Goal: Task Accomplishment & Management: Complete application form

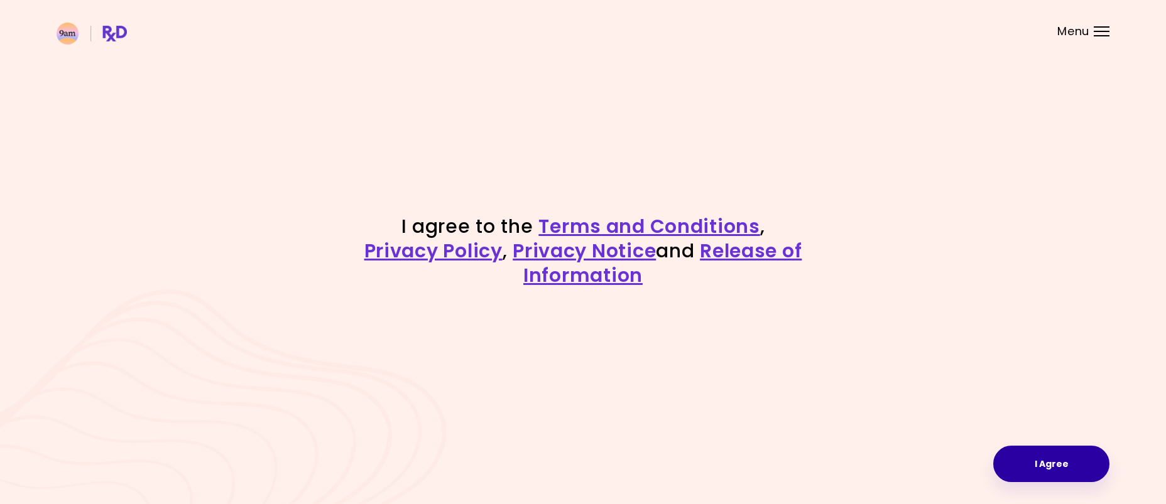
click at [1093, 460] on button "I Agree" at bounding box center [1051, 464] width 116 height 36
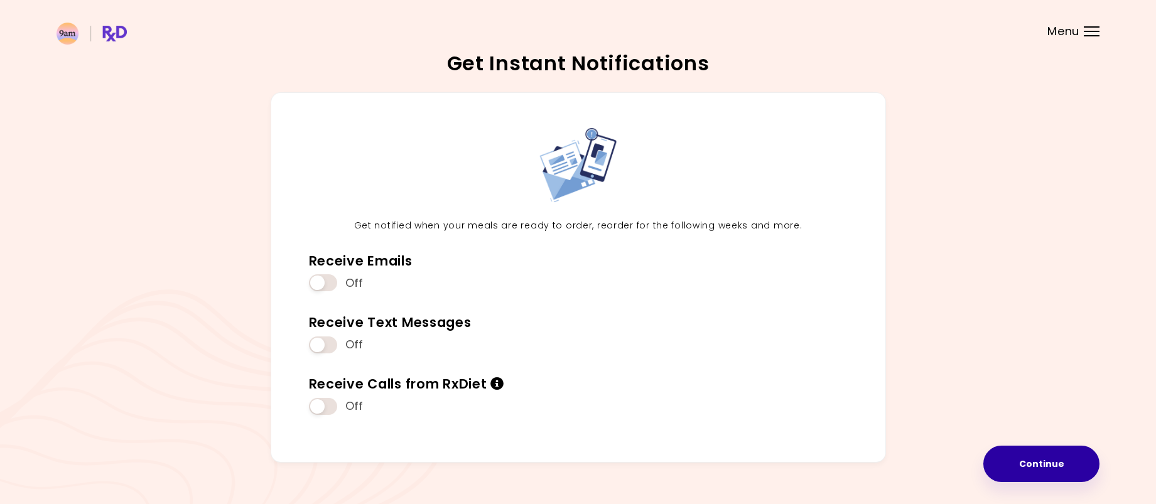
click at [1036, 468] on button "Continue" at bounding box center [1041, 464] width 116 height 36
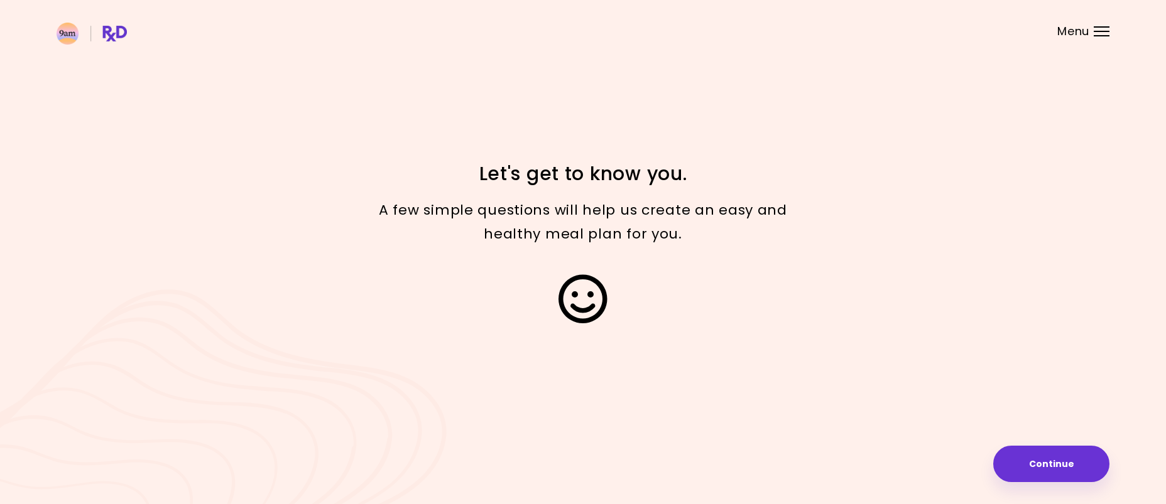
click at [1067, 457] on button "Continue" at bounding box center [1051, 464] width 116 height 36
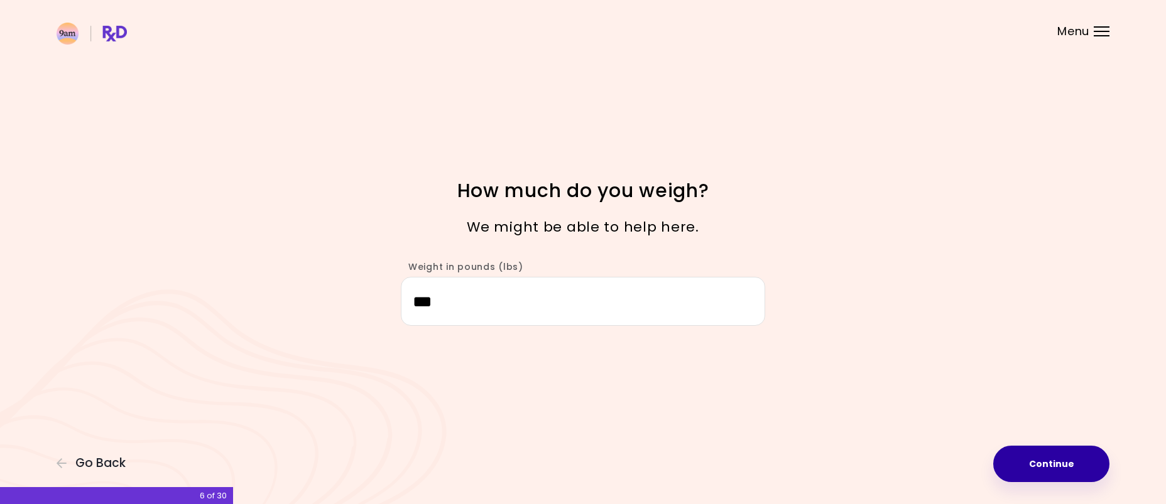
click at [1012, 462] on button "Continue" at bounding box center [1051, 464] width 116 height 36
select select "****"
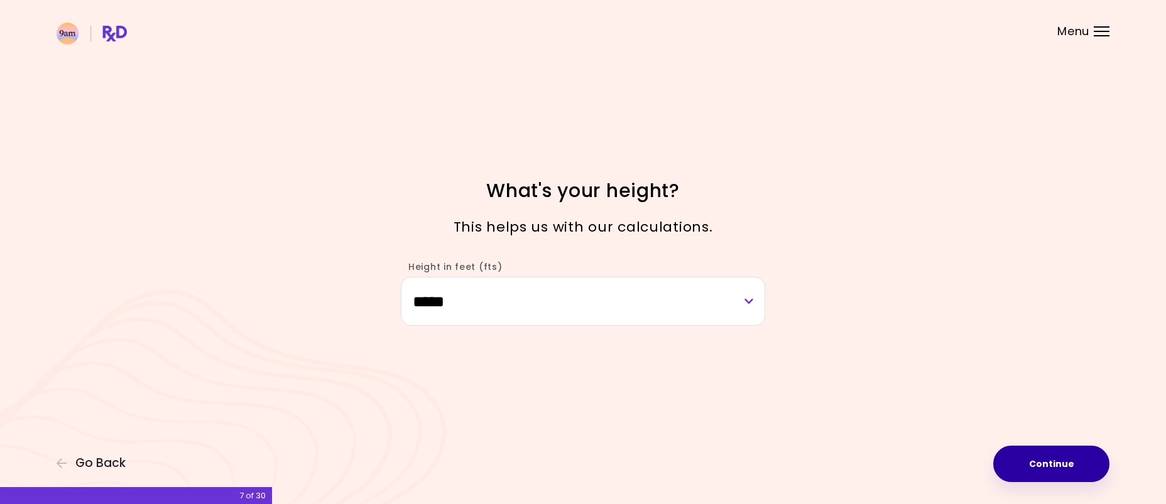
click at [1012, 462] on button "Continue" at bounding box center [1051, 464] width 116 height 36
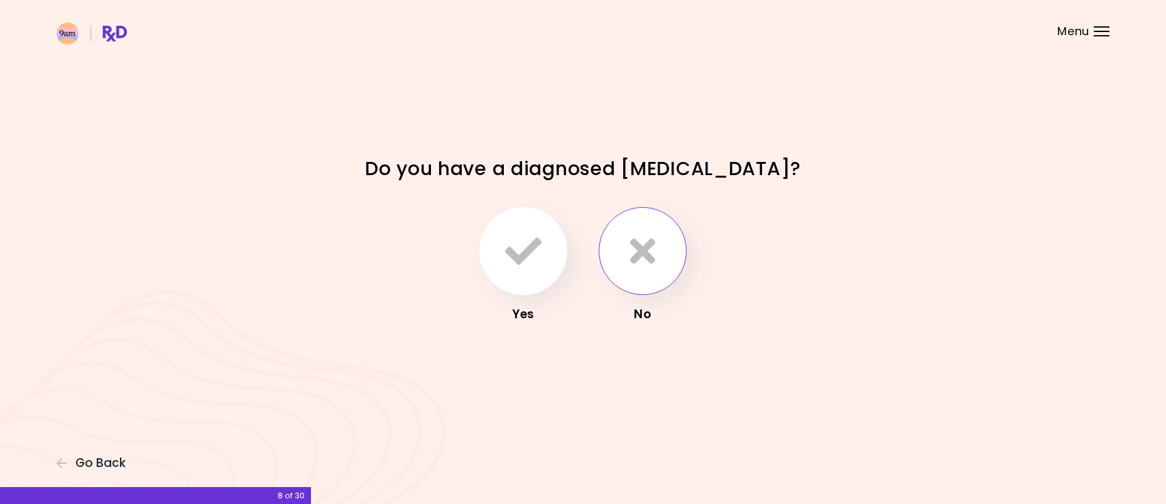
click at [627, 251] on button "button" at bounding box center [642, 251] width 88 height 88
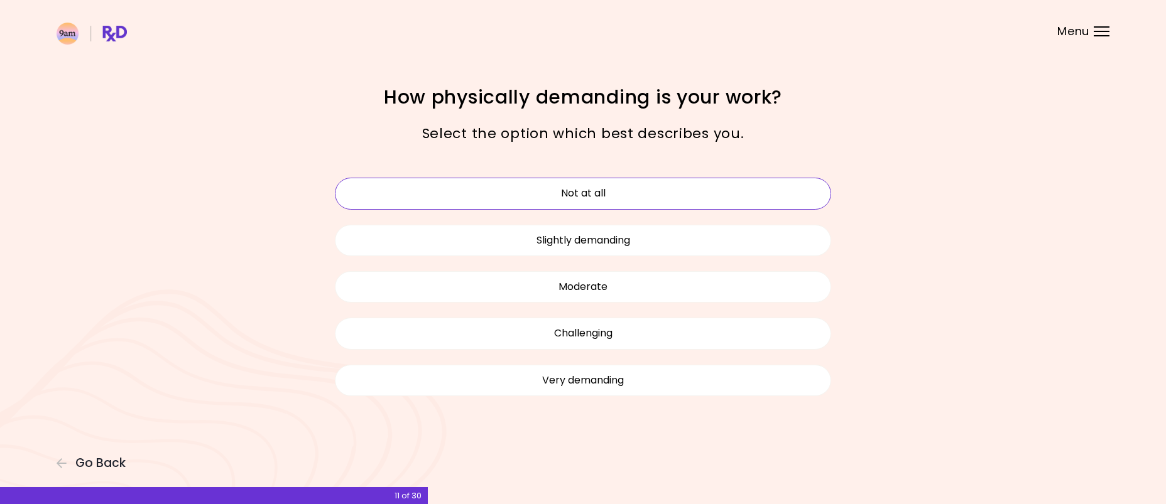
click at [639, 197] on button "Not at all" at bounding box center [583, 193] width 496 height 31
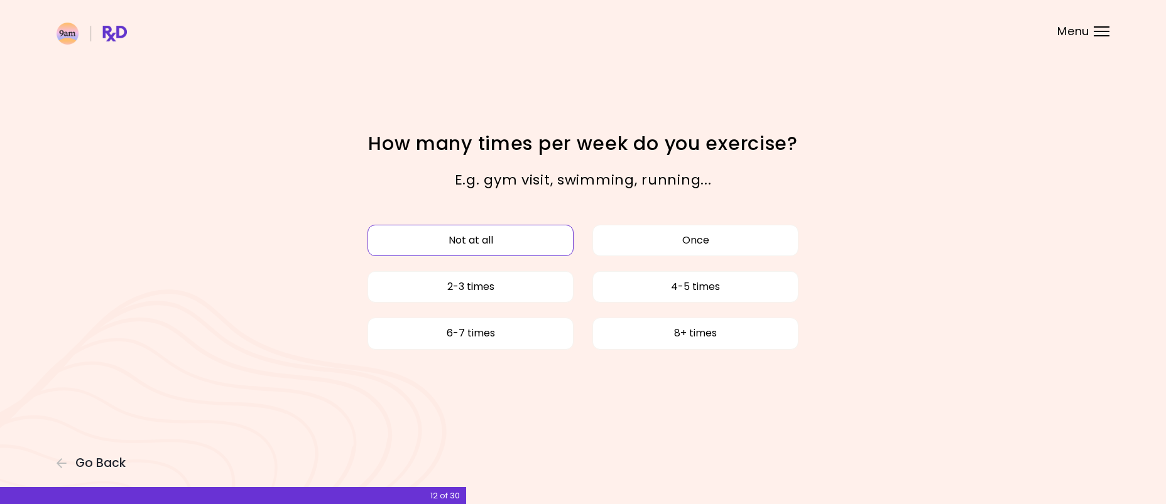
click at [483, 254] on button "Not at all" at bounding box center [470, 240] width 206 height 31
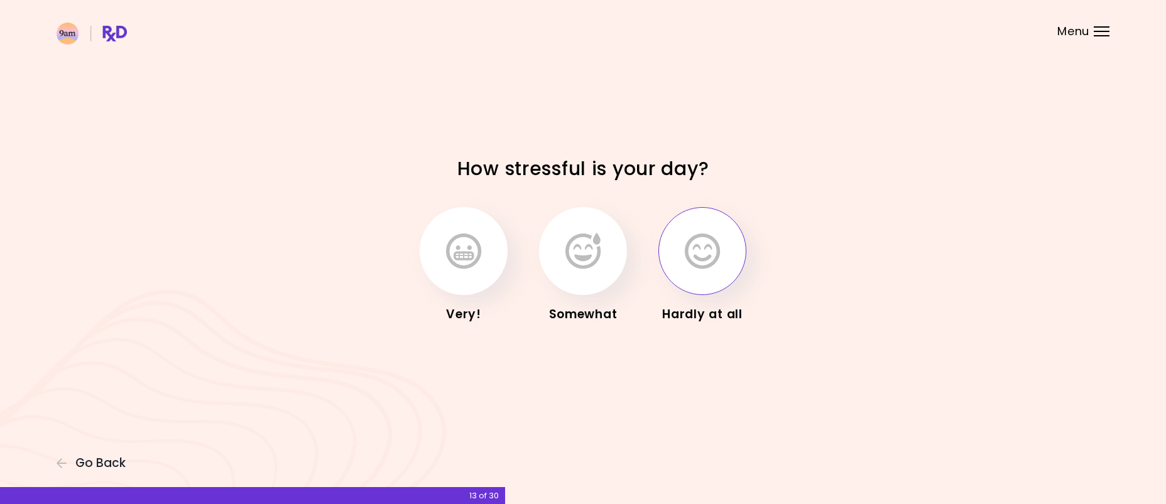
click at [698, 276] on button "button" at bounding box center [702, 251] width 88 height 88
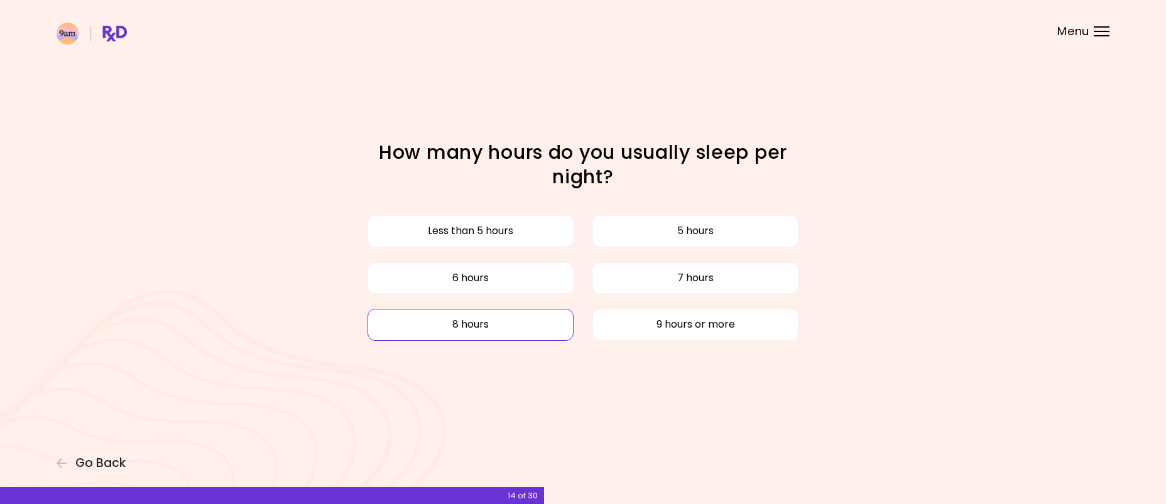
click at [546, 326] on button "8 hours" at bounding box center [470, 324] width 206 height 31
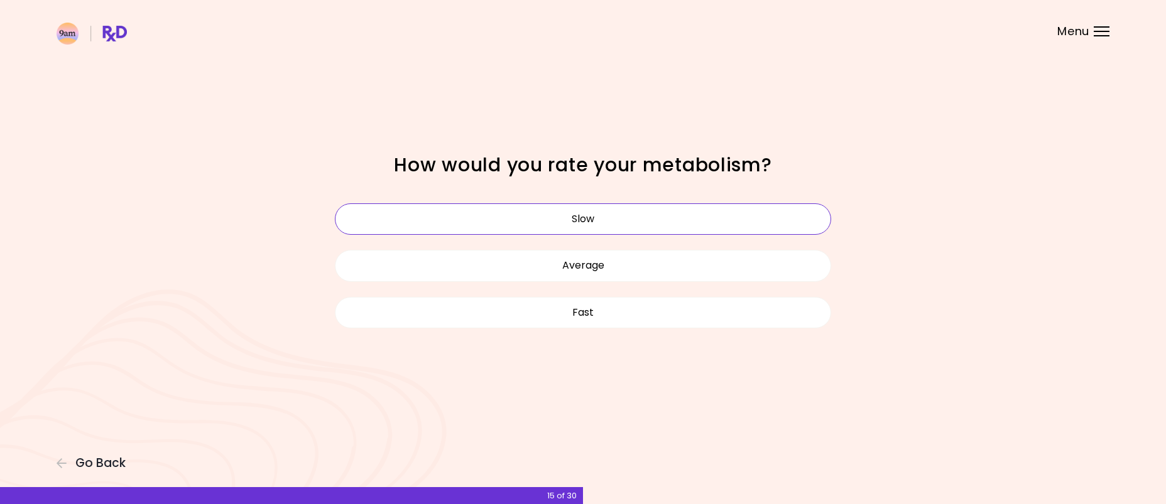
click at [644, 224] on button "Slow" at bounding box center [583, 218] width 496 height 31
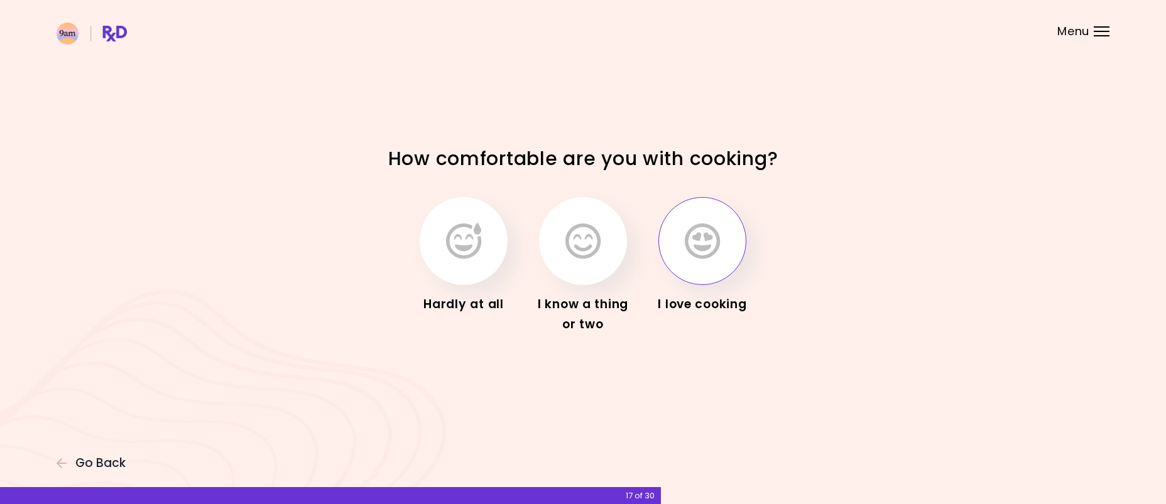
click at [695, 257] on icon "button" at bounding box center [702, 241] width 35 height 36
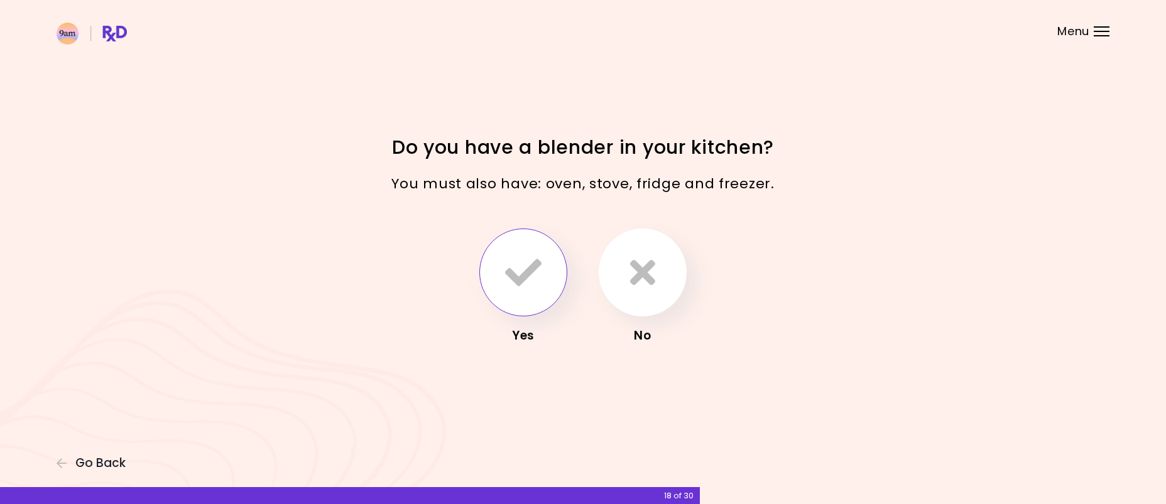
click at [534, 266] on icon "button" at bounding box center [523, 272] width 36 height 36
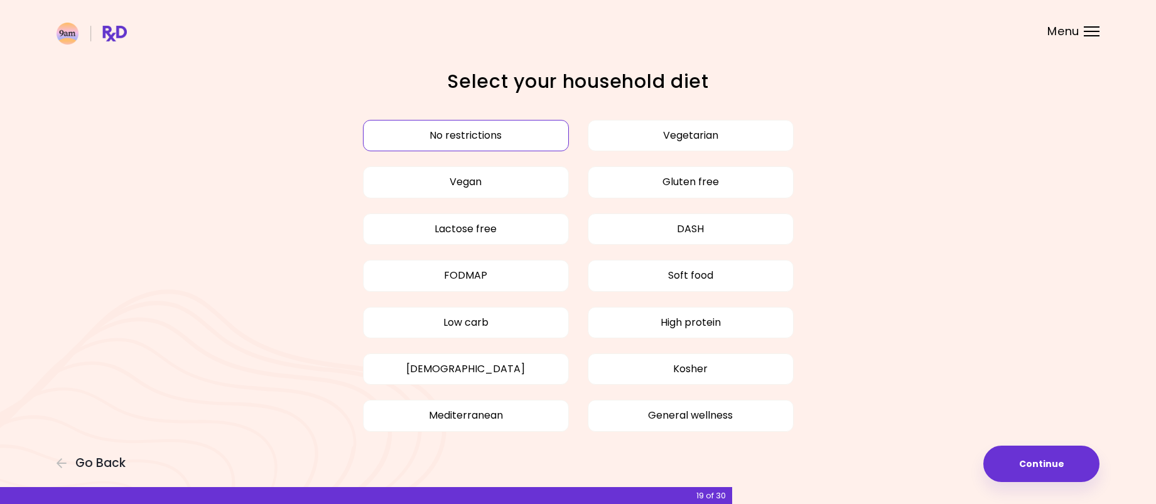
drag, startPoint x: 1058, startPoint y: 457, endPoint x: 1017, endPoint y: 397, distance: 71.9
click at [1055, 453] on button "Continue" at bounding box center [1041, 464] width 116 height 36
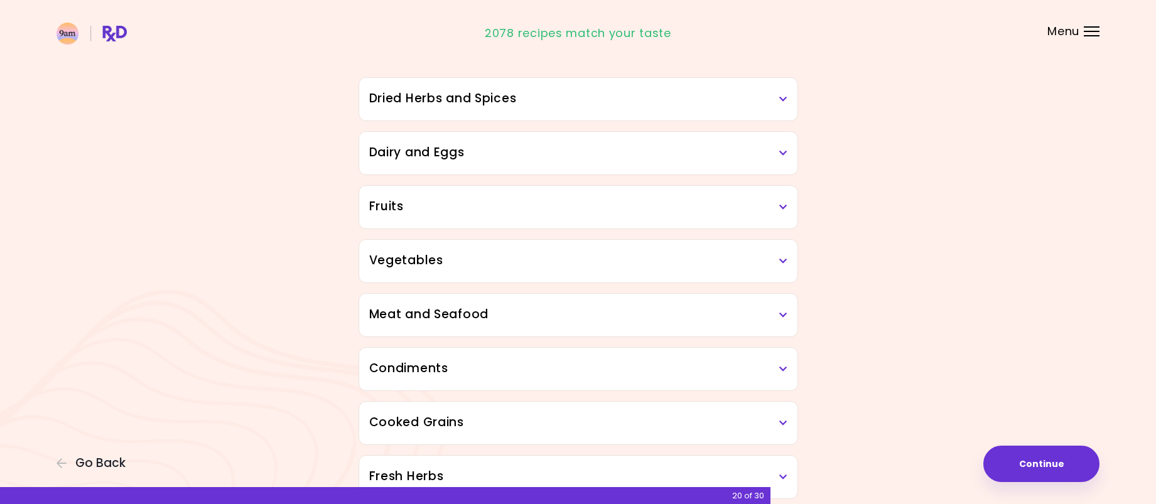
scroll to position [101, 0]
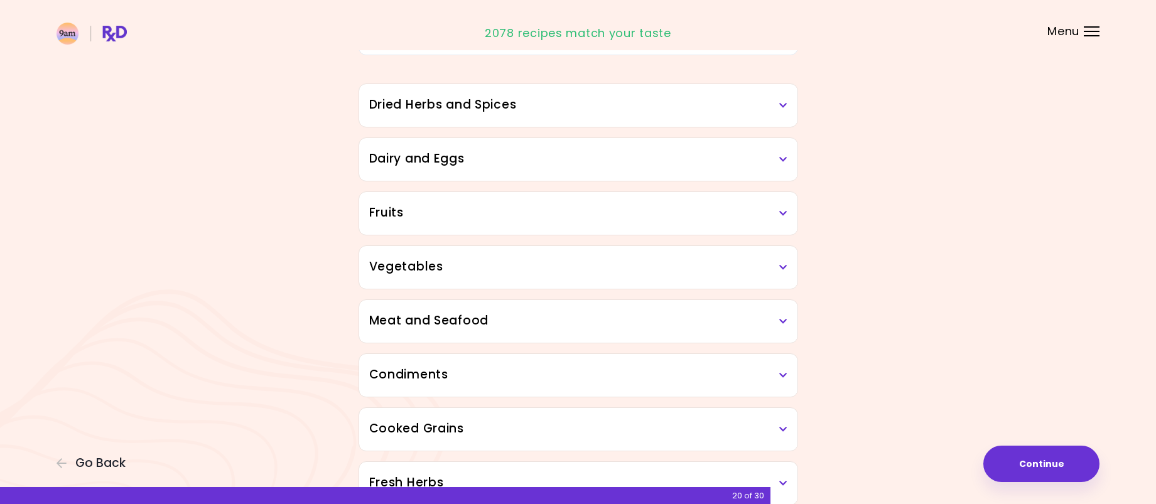
click at [775, 328] on h3 "Meat and Seafood" at bounding box center [578, 321] width 418 height 18
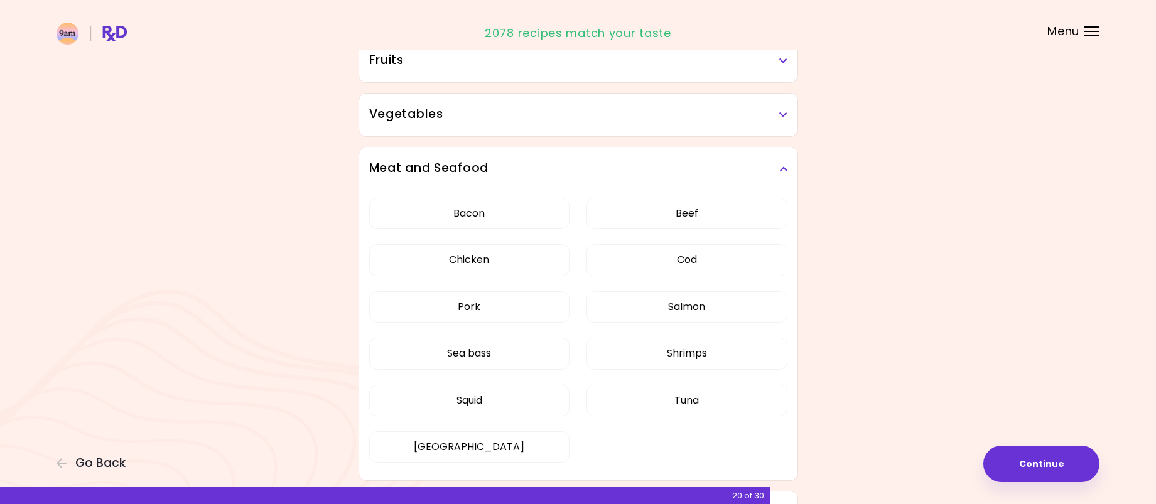
scroll to position [290, 0]
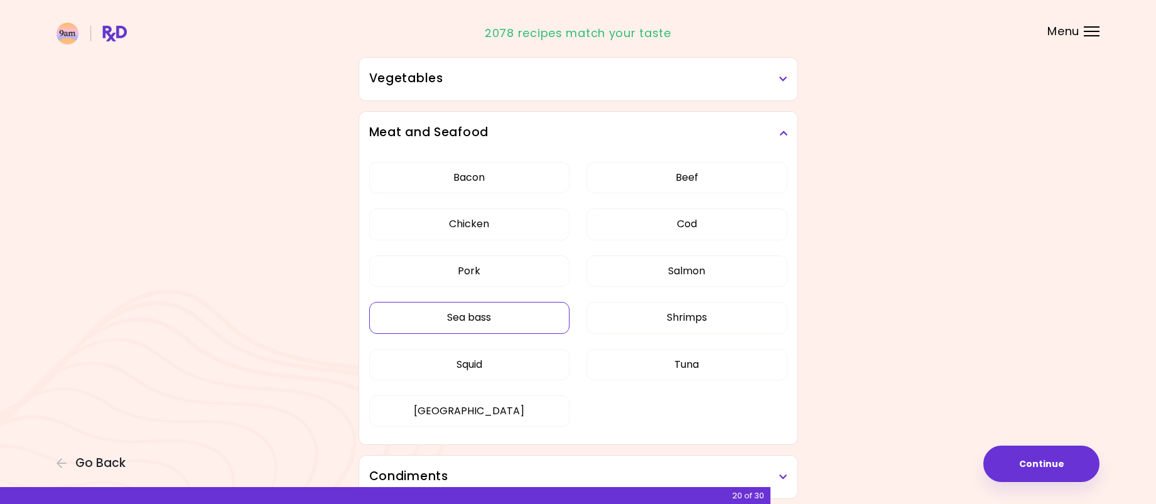
click at [472, 311] on button "Sea bass" at bounding box center [469, 317] width 201 height 31
click at [461, 357] on button "Squid" at bounding box center [469, 364] width 201 height 31
click at [690, 228] on button "Cod" at bounding box center [687, 223] width 201 height 31
click at [678, 271] on button "Salmon" at bounding box center [687, 271] width 201 height 31
click at [680, 308] on button "Shrimps" at bounding box center [687, 317] width 201 height 31
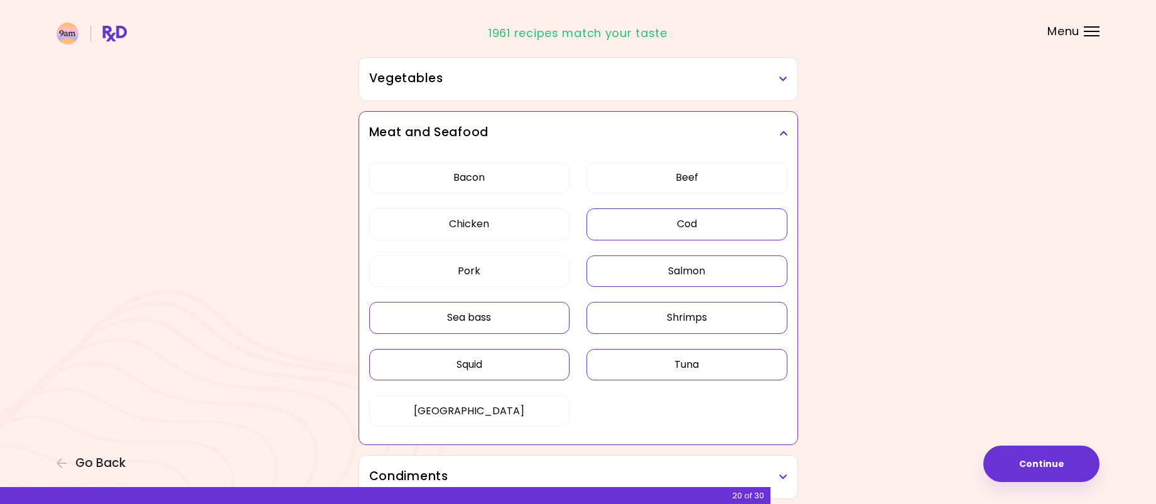
click at [686, 356] on button "Tuna" at bounding box center [687, 364] width 201 height 31
click at [730, 329] on button "Shrimps" at bounding box center [687, 317] width 201 height 31
drag, startPoint x: 1029, startPoint y: 462, endPoint x: 945, endPoint y: 392, distance: 108.9
click at [1019, 452] on button "Continue" at bounding box center [1041, 464] width 116 height 36
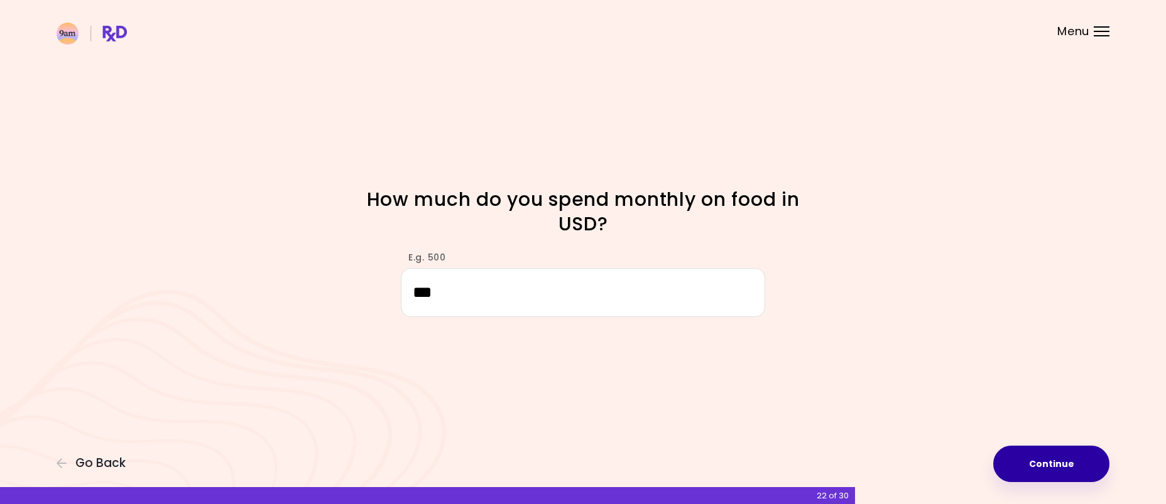
type input "***"
click at [1049, 462] on button "Continue" at bounding box center [1051, 464] width 116 height 36
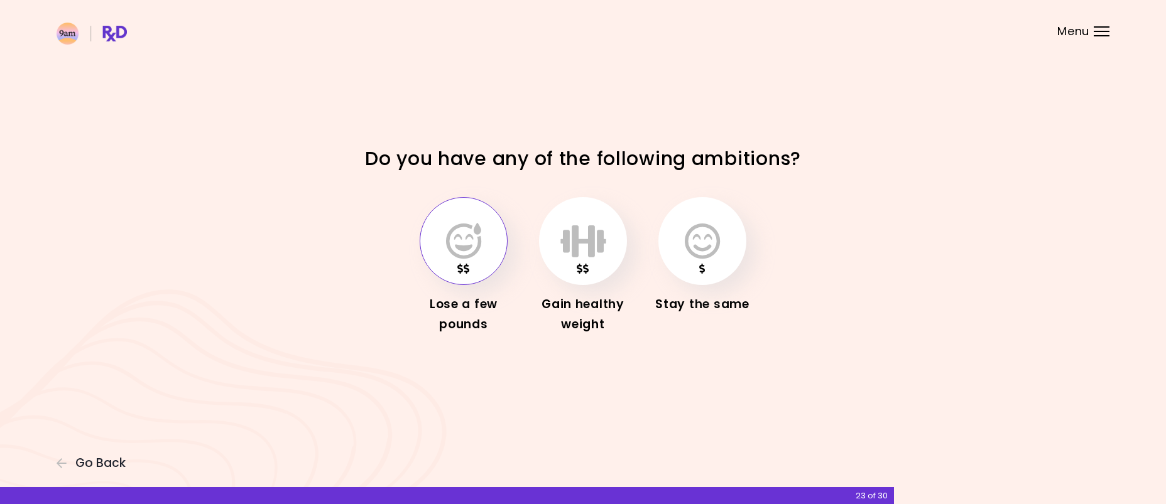
click at [461, 246] on icon "button" at bounding box center [463, 241] width 35 height 36
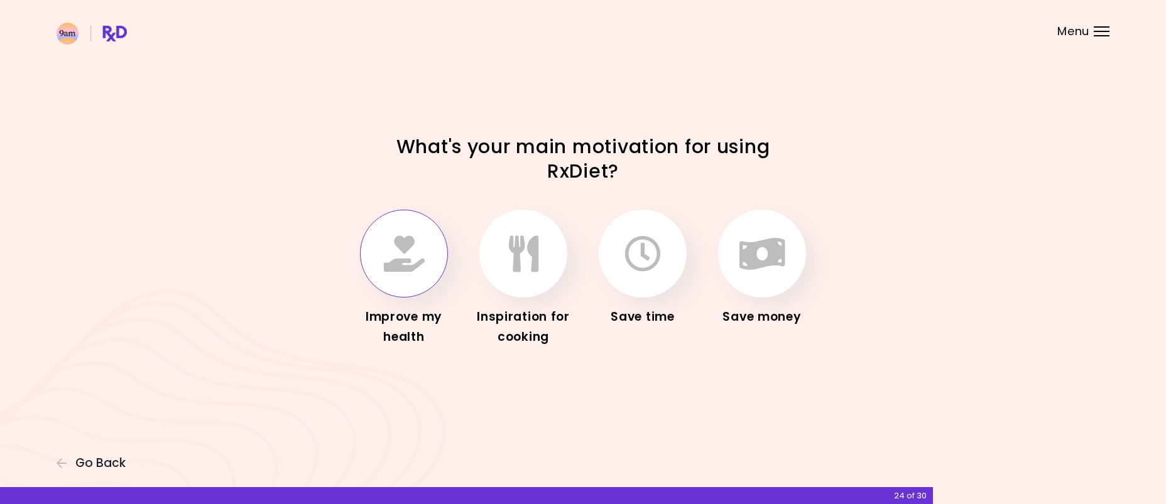
click at [412, 266] on icon "button" at bounding box center [404, 253] width 41 height 36
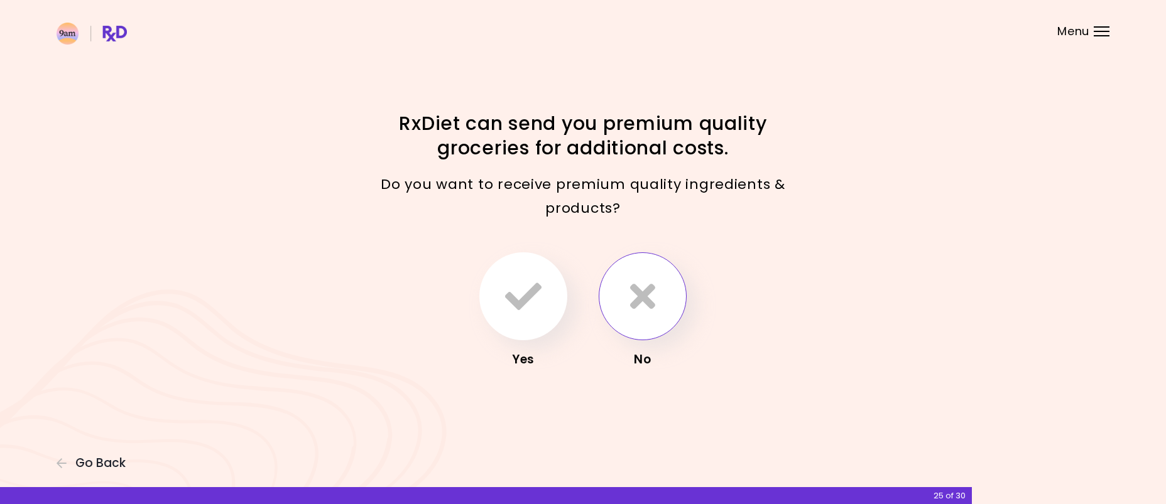
click at [651, 317] on button "button" at bounding box center [642, 296] width 88 height 88
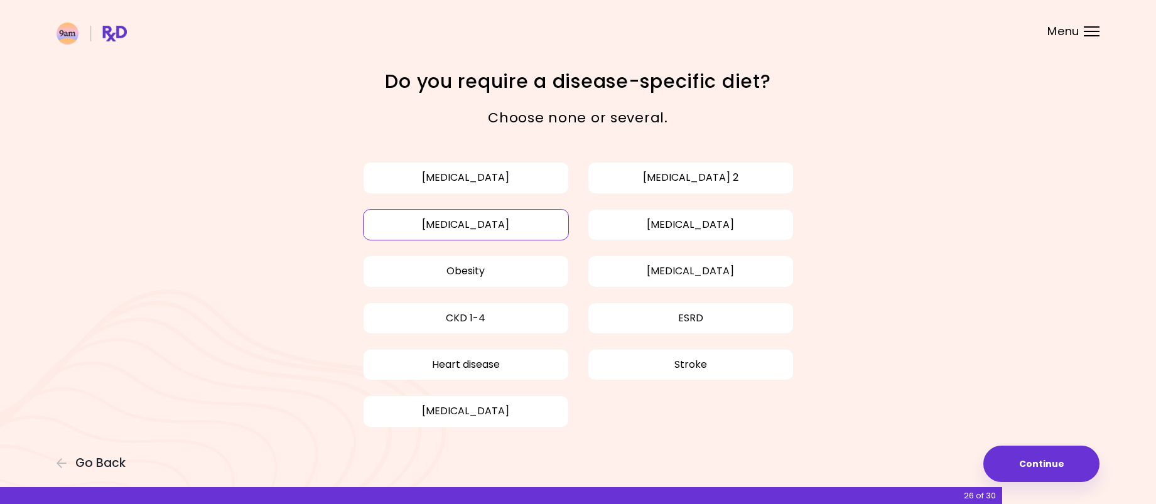
click at [519, 231] on button "[MEDICAL_DATA]" at bounding box center [466, 224] width 206 height 31
click at [1045, 463] on button "Continue" at bounding box center [1041, 464] width 116 height 36
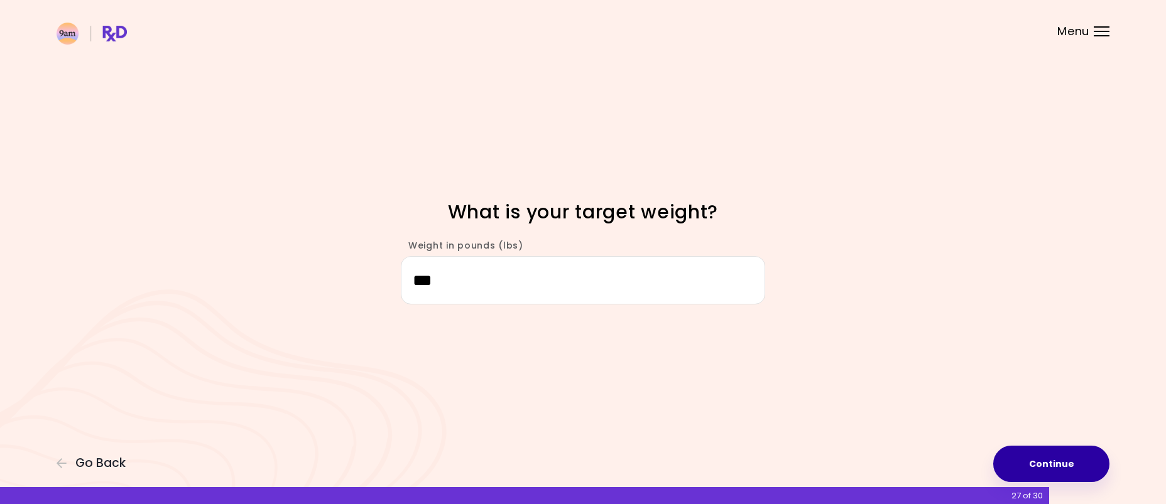
type input "***"
click at [1041, 479] on button "Continue" at bounding box center [1051, 464] width 116 height 36
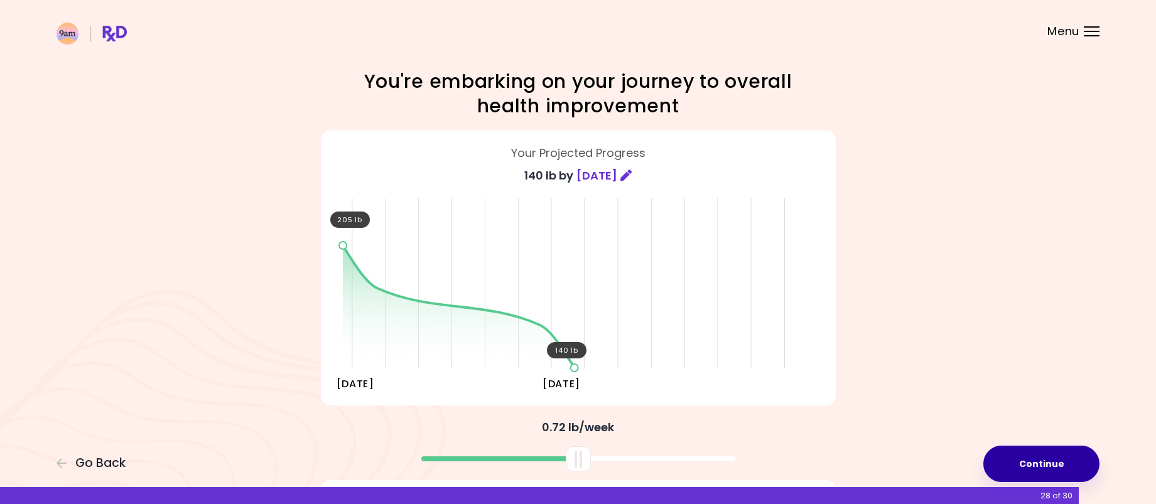
click at [1041, 463] on button "Continue" at bounding box center [1041, 464] width 116 height 36
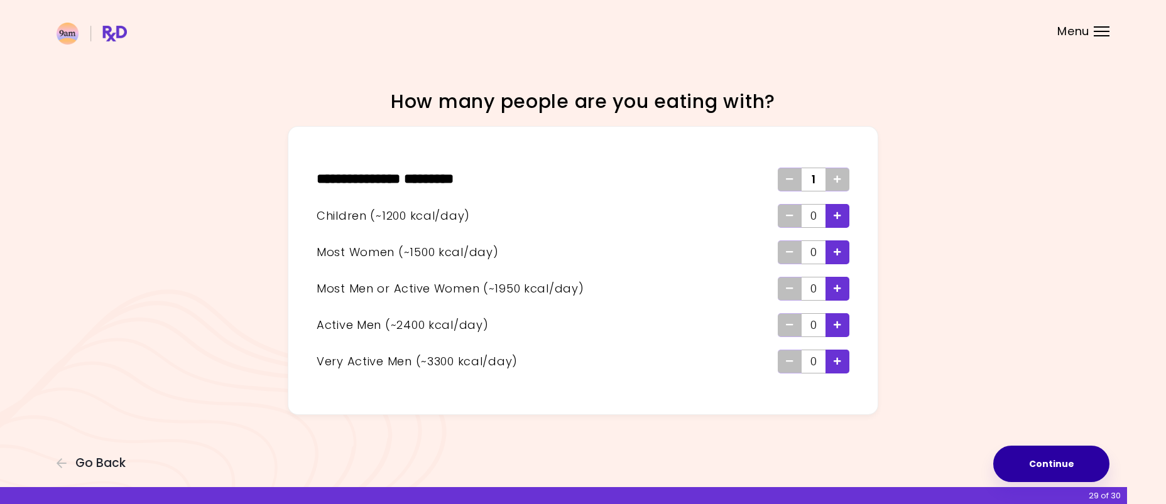
click at [1036, 467] on button "Continue" at bounding box center [1051, 464] width 116 height 36
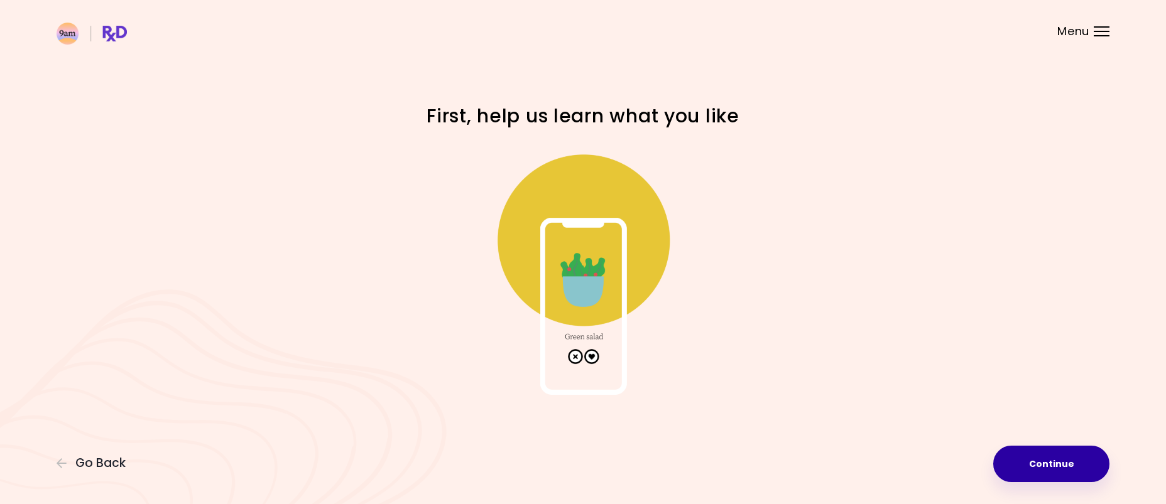
click at [1028, 472] on button "Continue" at bounding box center [1051, 464] width 116 height 36
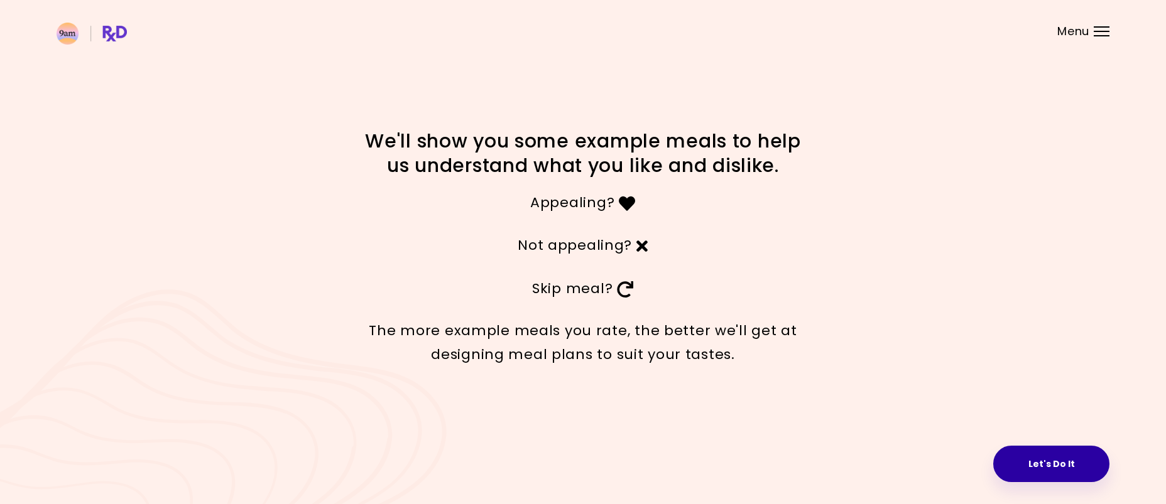
click at [1051, 468] on button "Let's Do It" at bounding box center [1051, 464] width 116 height 36
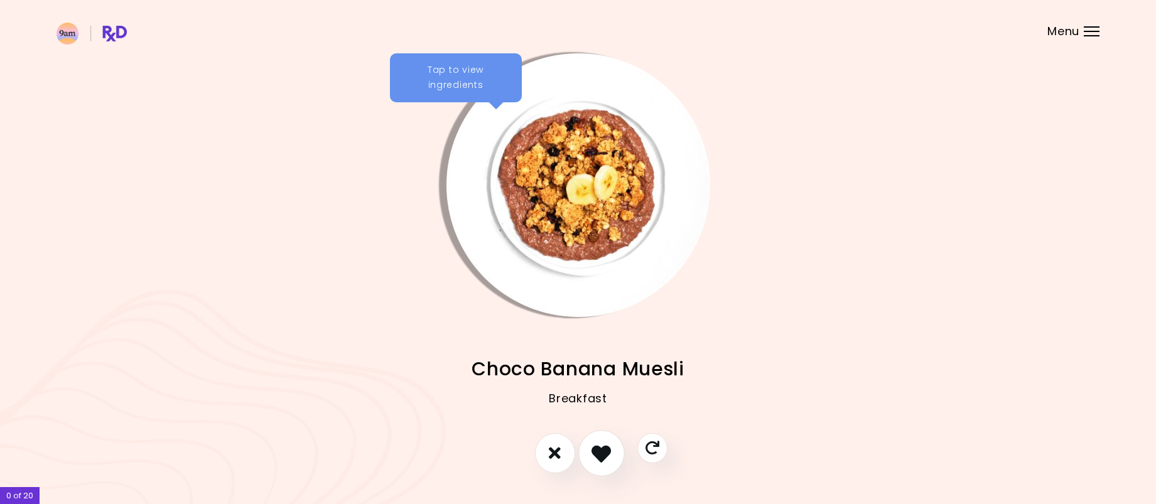
click at [600, 454] on icon "I like this recipe" at bounding box center [601, 452] width 19 height 19
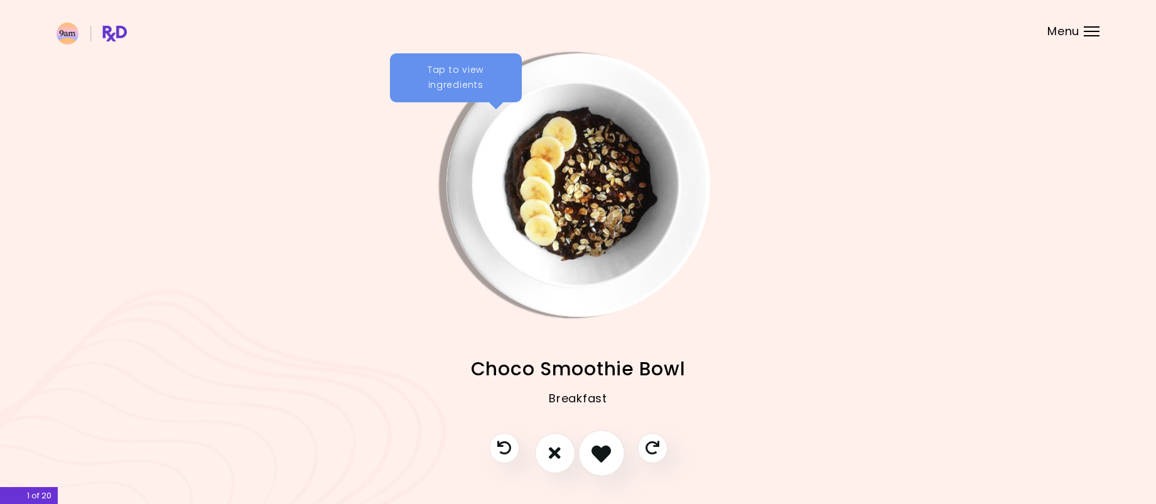
click at [609, 453] on icon "I like this recipe" at bounding box center [601, 452] width 19 height 19
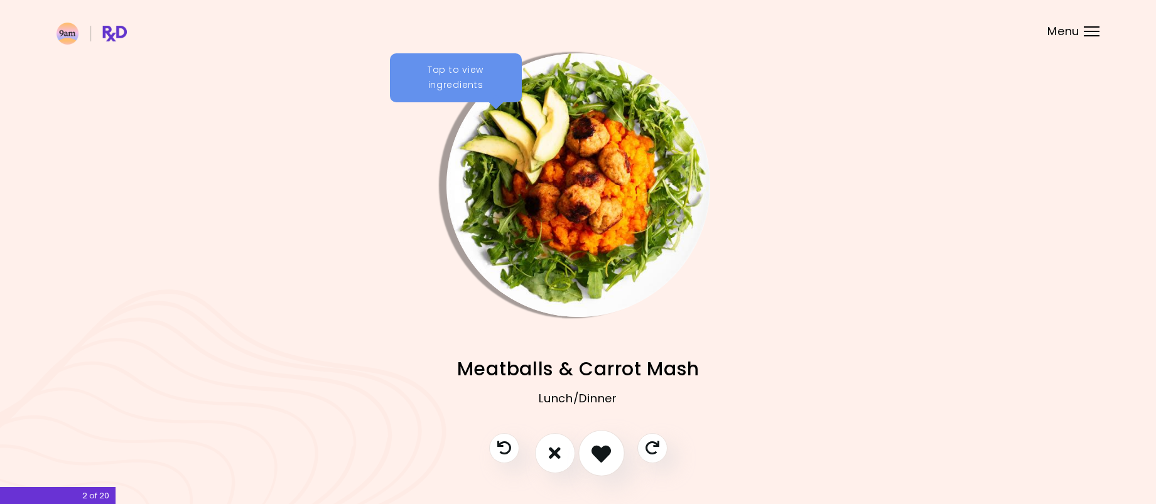
click at [602, 449] on icon "I like this recipe" at bounding box center [601, 452] width 19 height 19
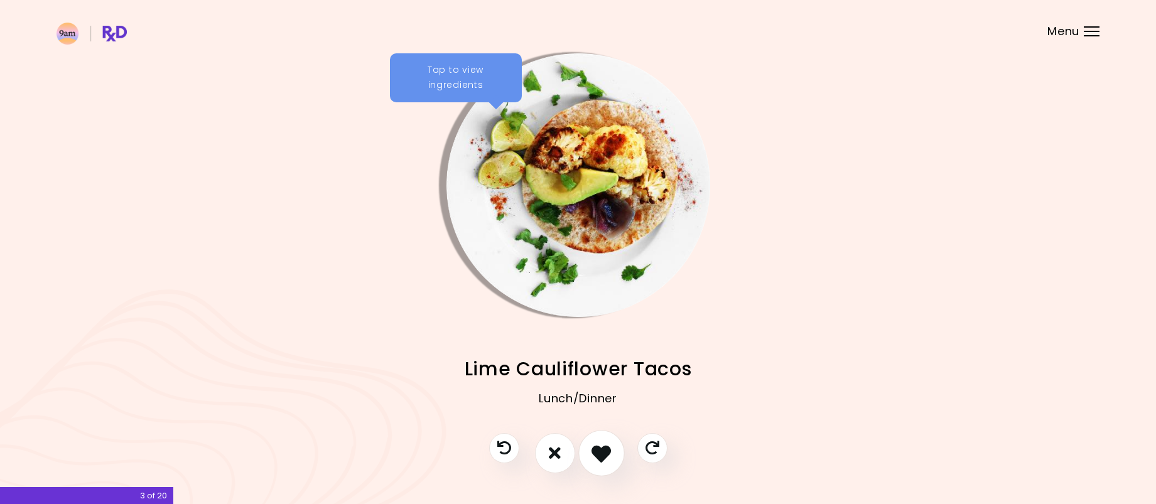
click at [602, 449] on icon "I like this recipe" at bounding box center [601, 452] width 19 height 19
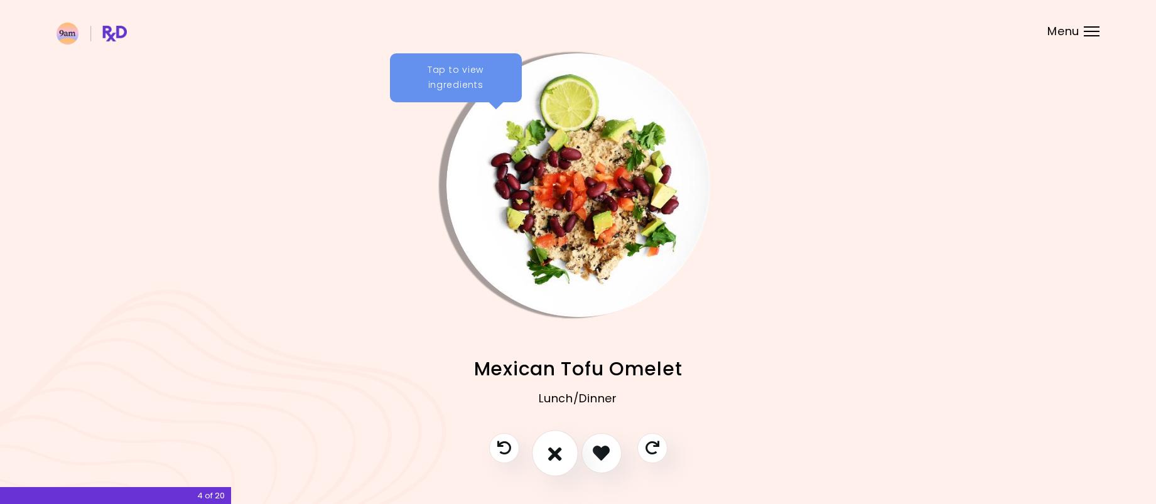
click at [549, 452] on icon "I don't like this recipe" at bounding box center [555, 452] width 14 height 19
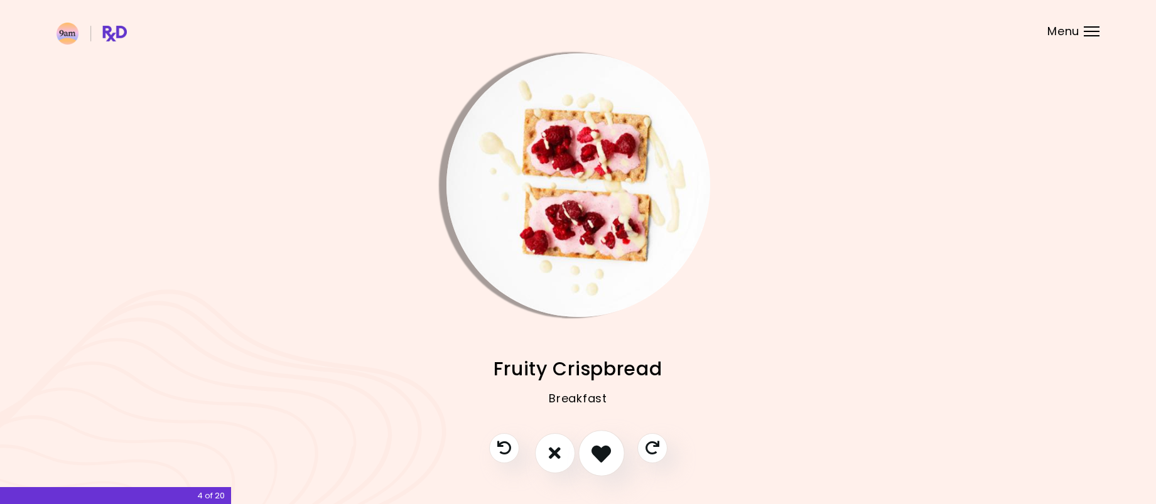
click at [600, 456] on icon "I like this recipe" at bounding box center [601, 452] width 19 height 19
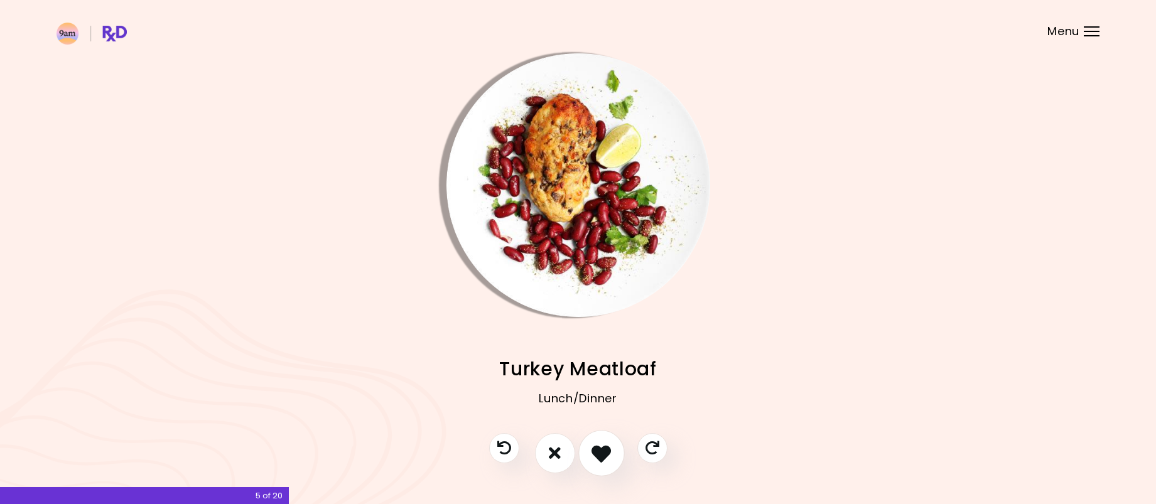
click at [600, 456] on icon "I like this recipe" at bounding box center [601, 452] width 19 height 19
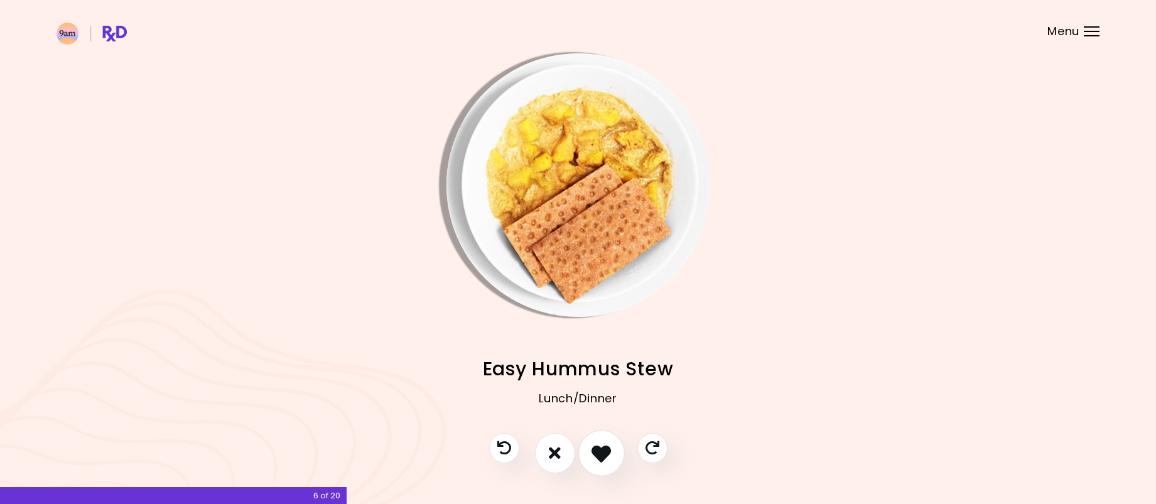
click at [600, 456] on icon "I like this recipe" at bounding box center [601, 452] width 19 height 19
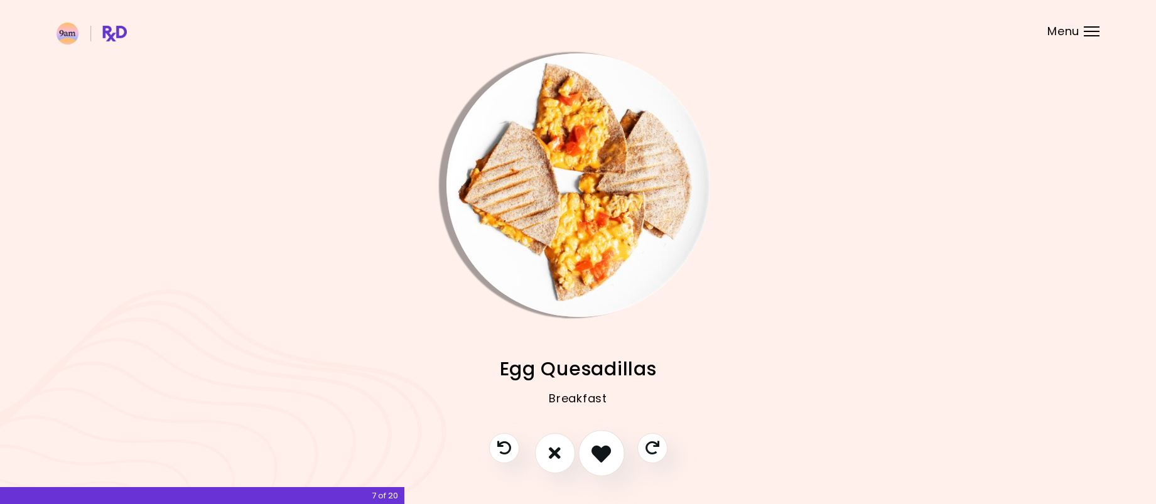
click at [597, 447] on icon "I like this recipe" at bounding box center [601, 452] width 19 height 19
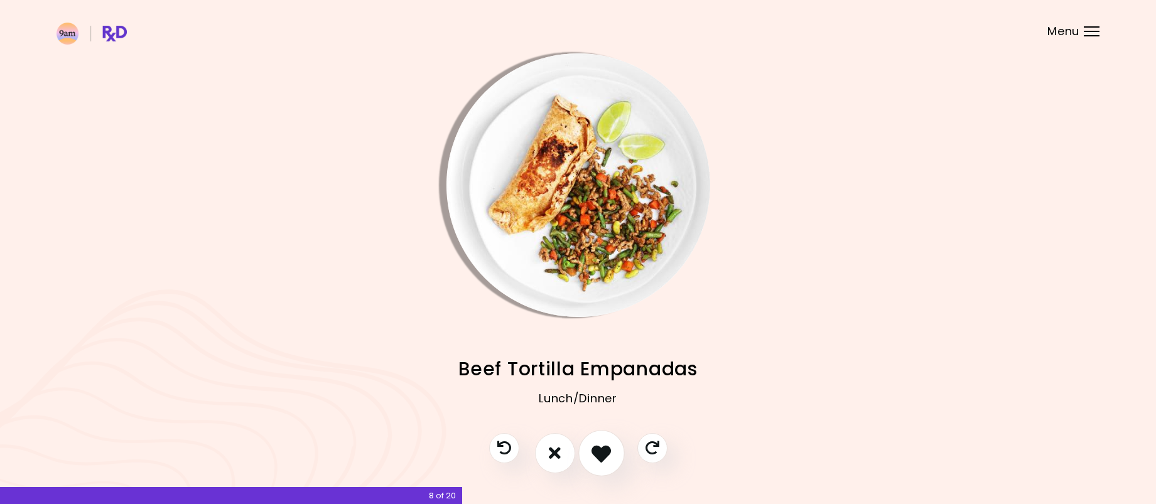
click at [604, 457] on icon "I like this recipe" at bounding box center [601, 452] width 19 height 19
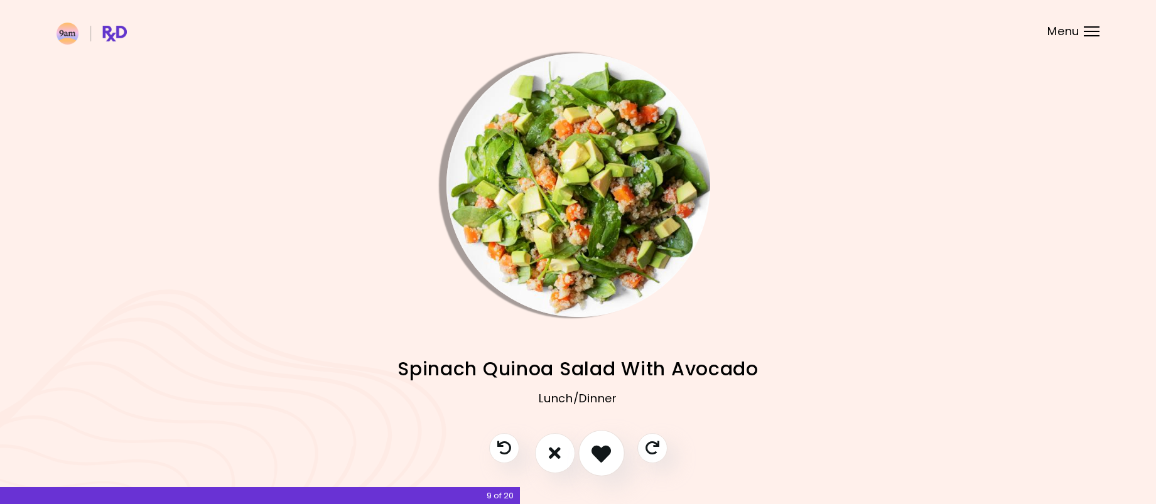
click at [604, 457] on icon "I like this recipe" at bounding box center [601, 452] width 19 height 19
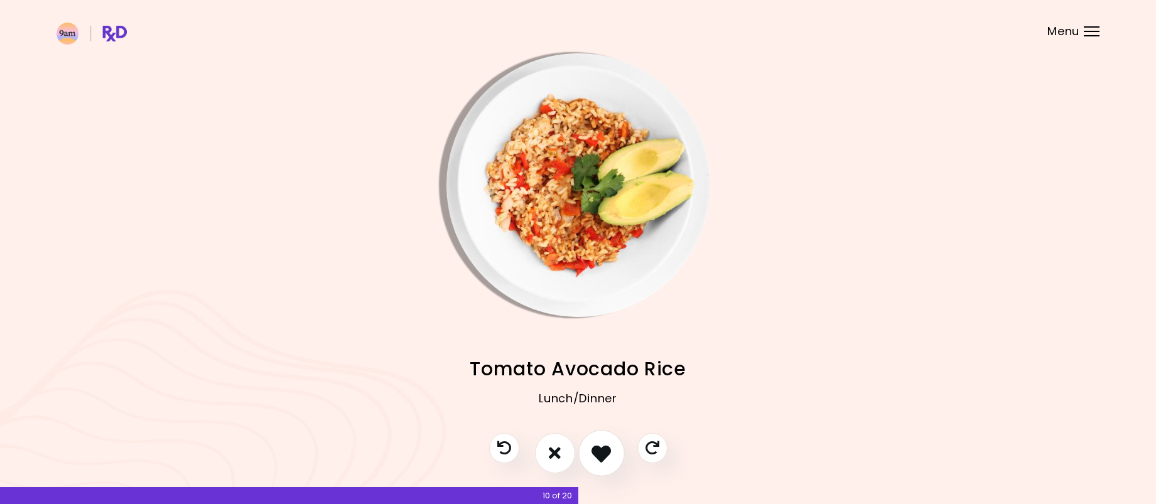
click at [598, 455] on icon "I like this recipe" at bounding box center [601, 452] width 19 height 19
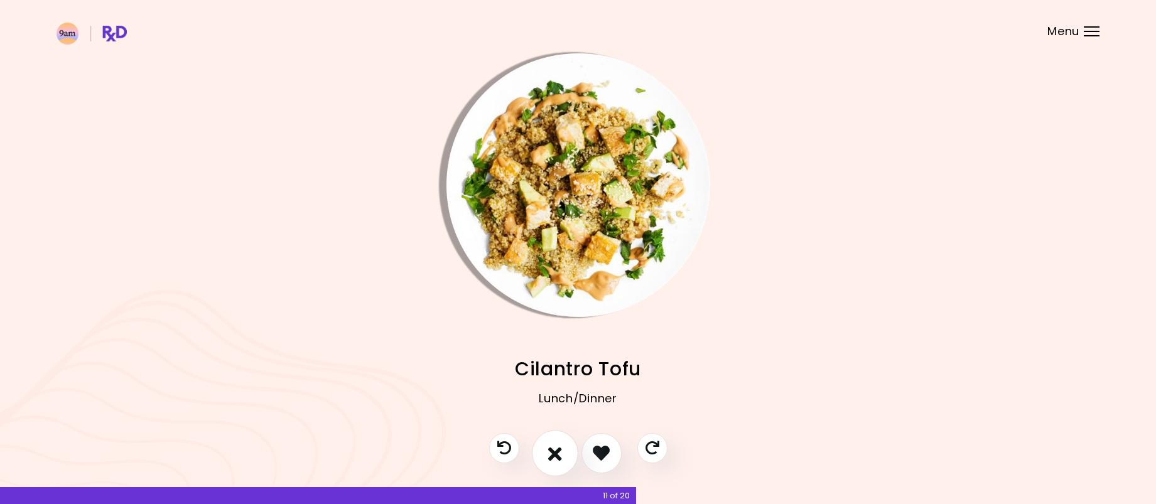
click at [549, 448] on icon "I don't like this recipe" at bounding box center [555, 452] width 14 height 19
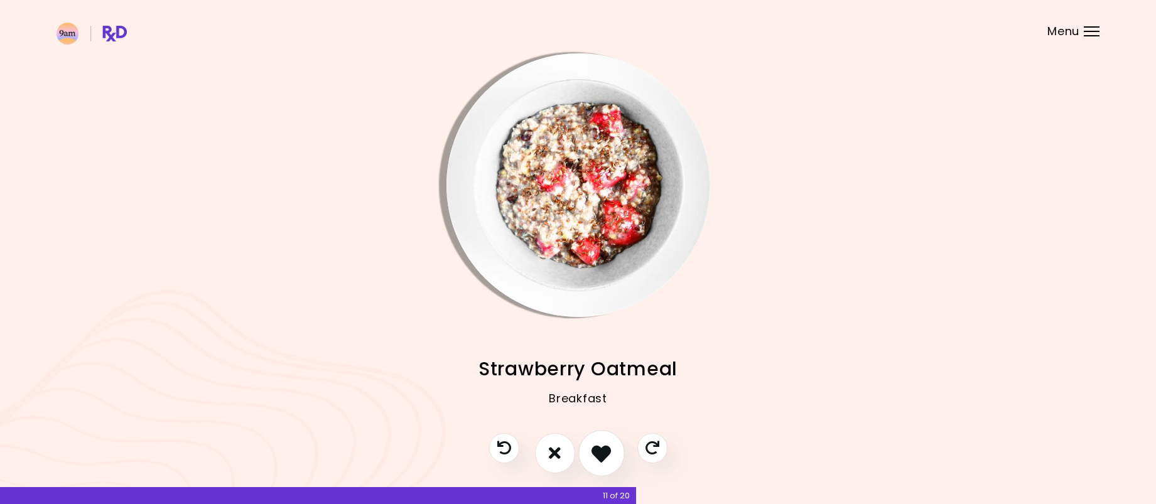
click at [605, 450] on icon "I like this recipe" at bounding box center [601, 452] width 19 height 19
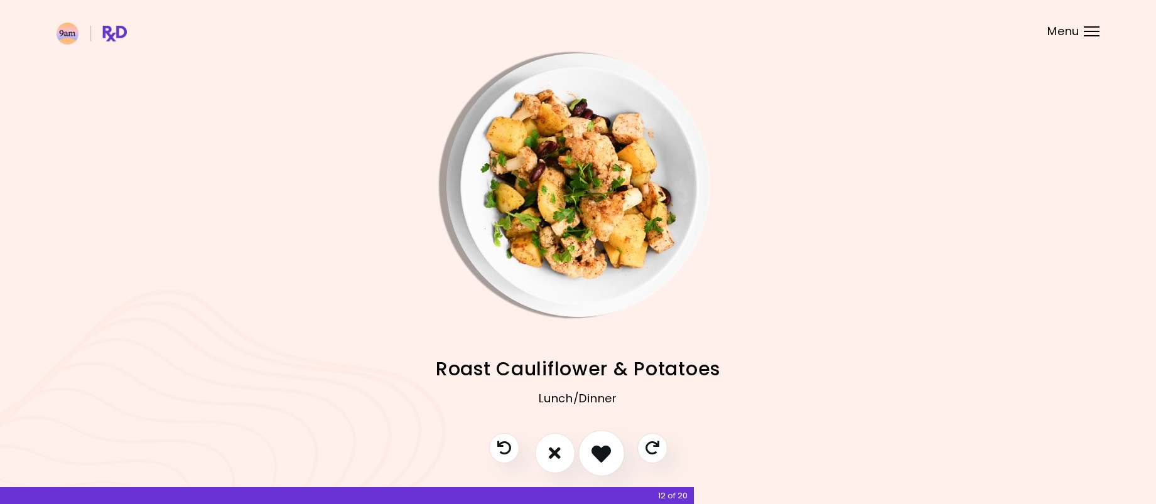
click at [603, 452] on icon "I like this recipe" at bounding box center [601, 452] width 19 height 19
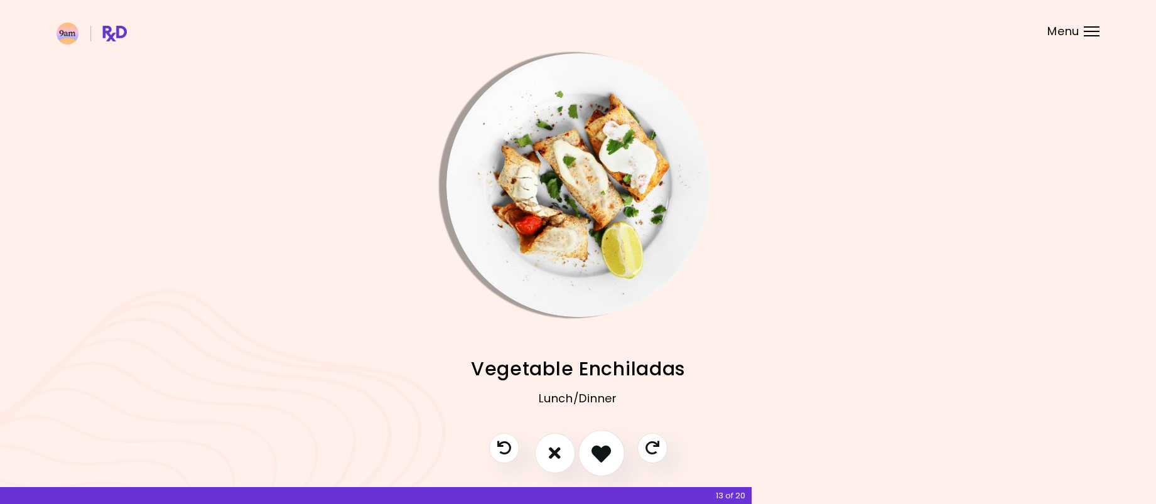
click at [603, 452] on icon "I like this recipe" at bounding box center [601, 452] width 19 height 19
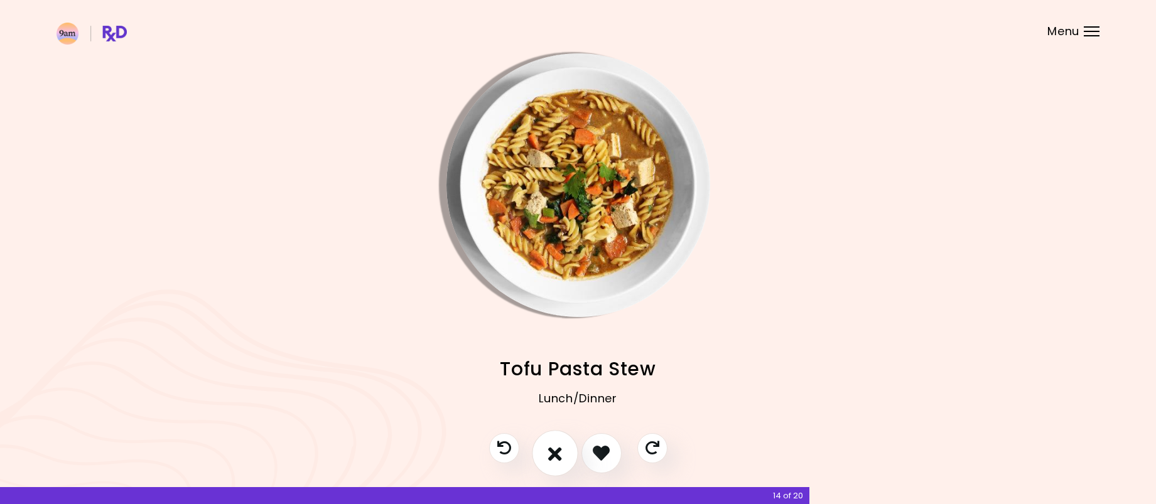
click at [553, 456] on icon "I don't like this recipe" at bounding box center [555, 452] width 14 height 19
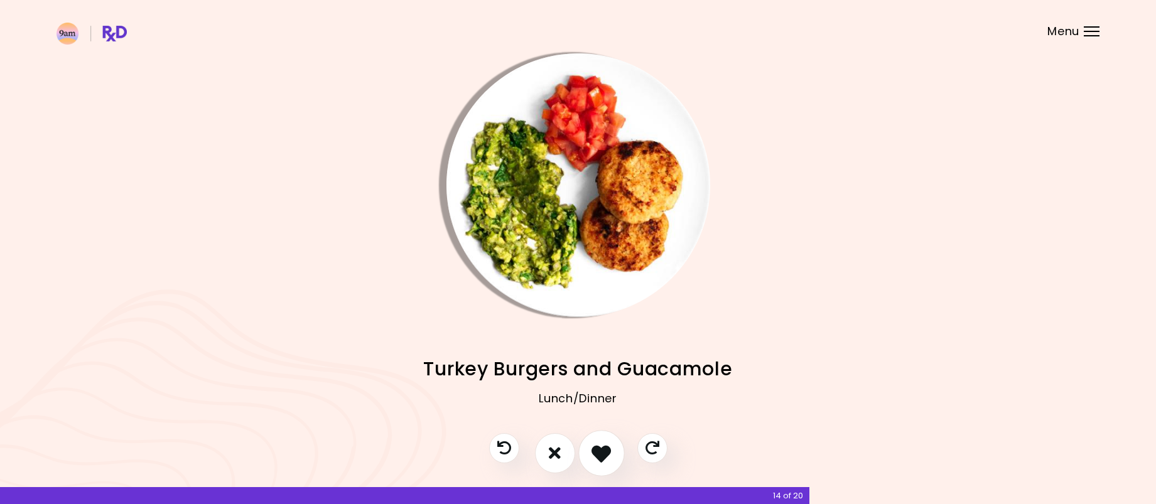
click at [602, 452] on icon "I like this recipe" at bounding box center [601, 452] width 19 height 19
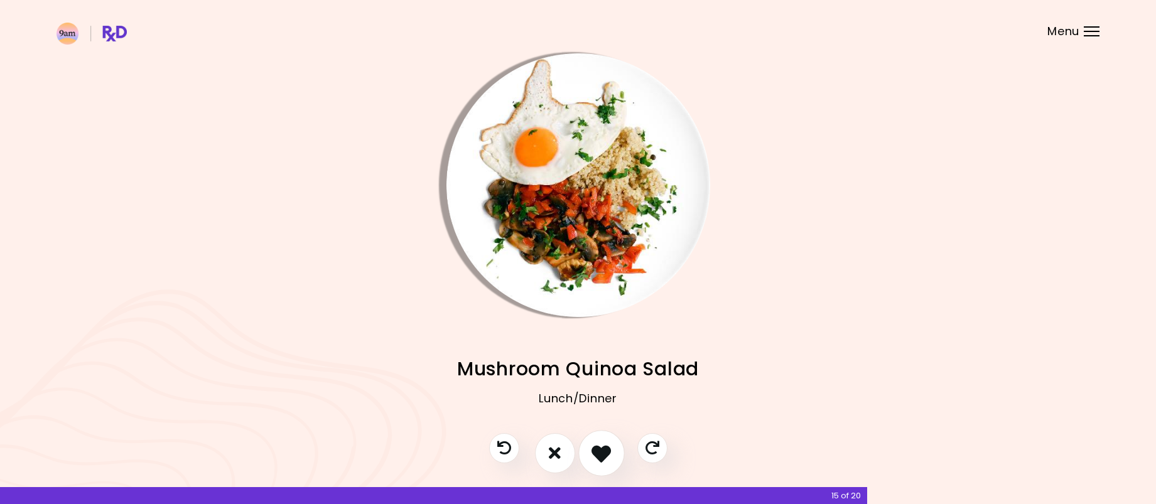
click at [602, 452] on icon "I like this recipe" at bounding box center [601, 452] width 19 height 19
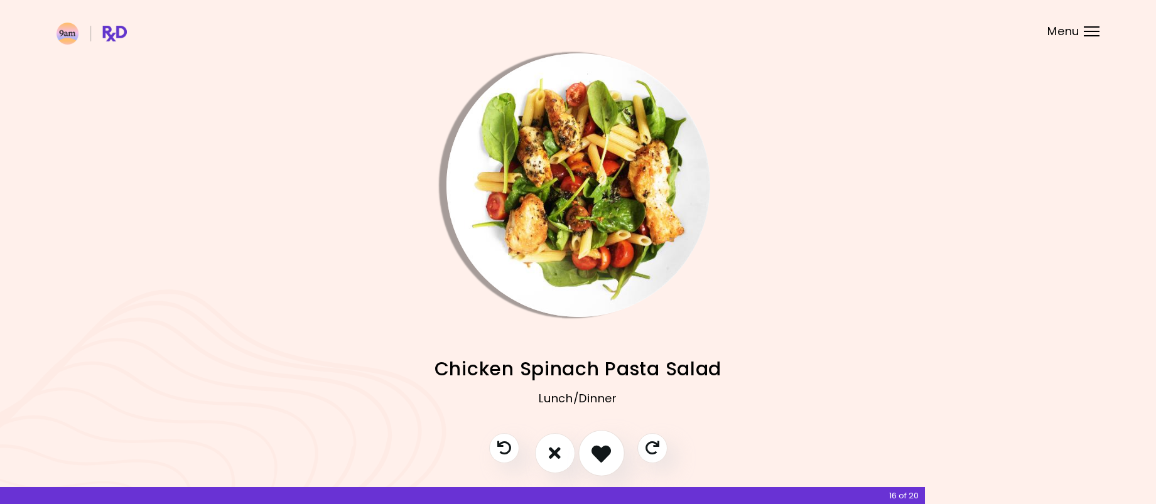
click at [602, 452] on icon "I like this recipe" at bounding box center [601, 452] width 19 height 19
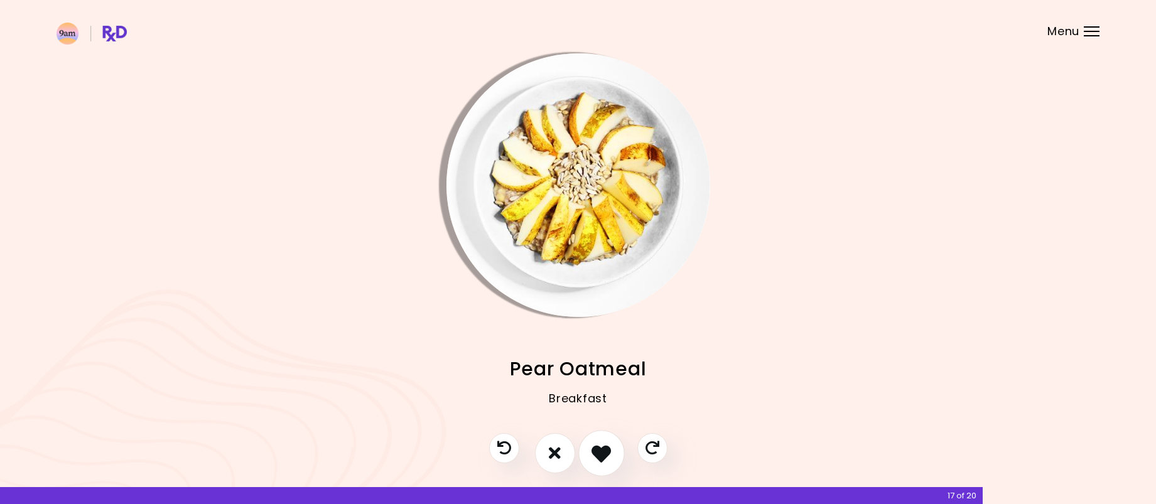
click at [602, 452] on icon "I like this recipe" at bounding box center [601, 452] width 19 height 19
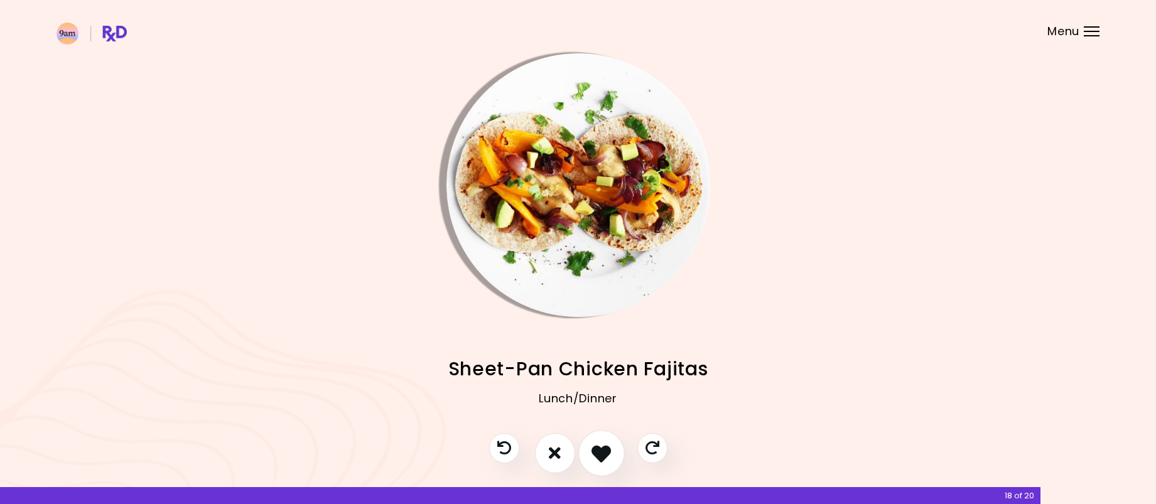
click at [602, 452] on icon "I like this recipe" at bounding box center [601, 452] width 19 height 19
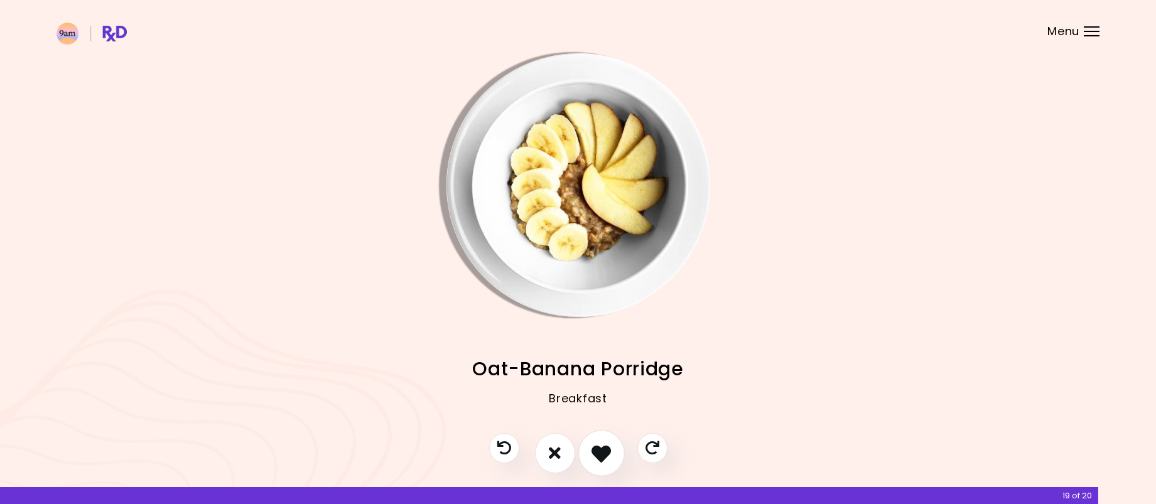
click at [602, 452] on icon "I like this recipe" at bounding box center [601, 452] width 19 height 19
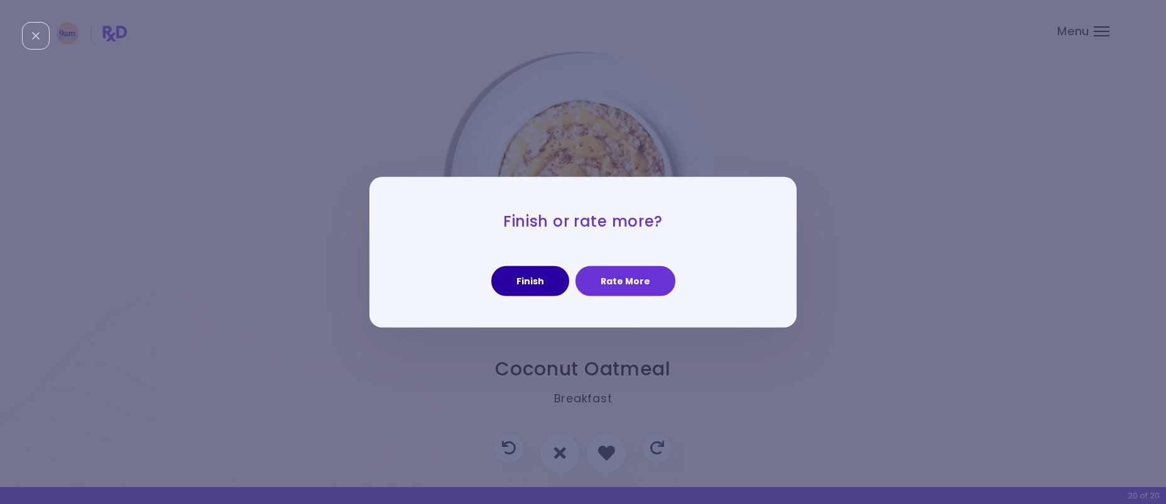
click at [551, 282] on button "Finish" at bounding box center [530, 281] width 78 height 30
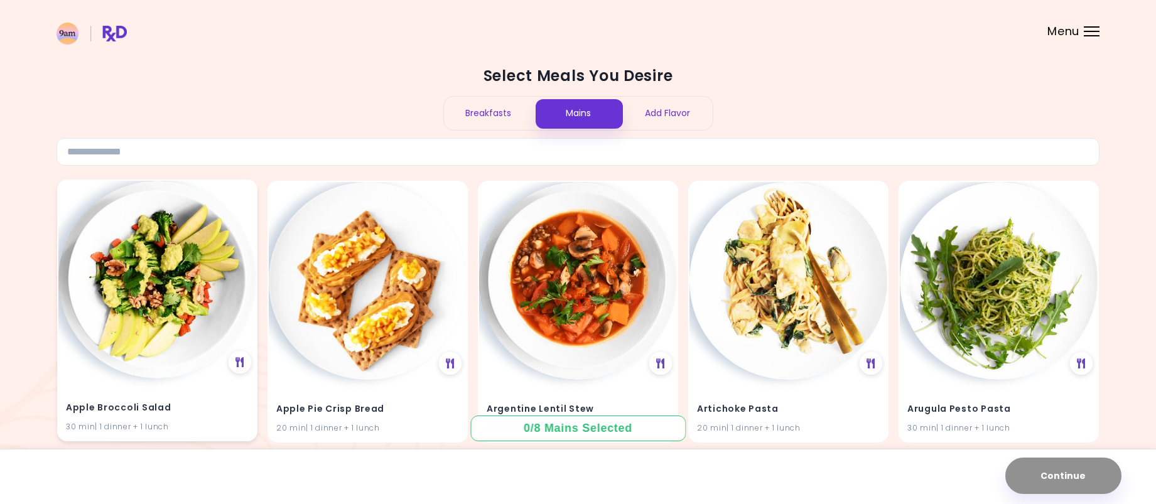
click at [177, 376] on img at bounding box center [157, 280] width 198 height 198
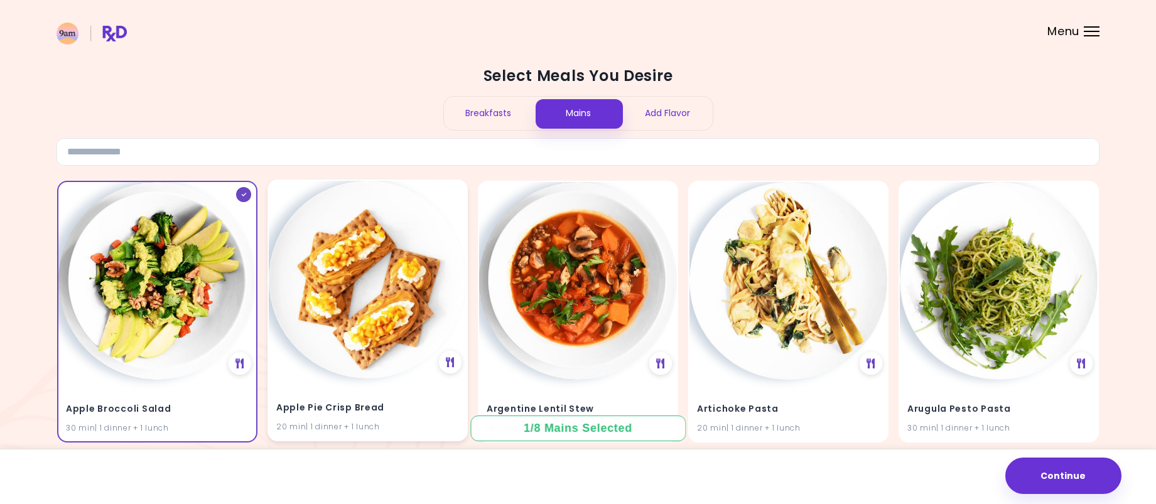
click at [332, 350] on img at bounding box center [368, 280] width 198 height 198
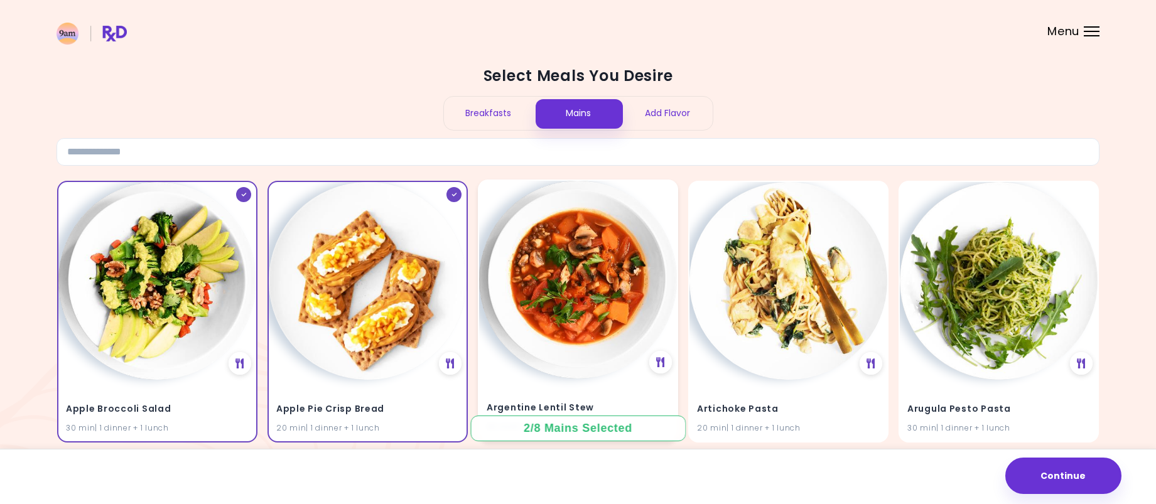
click at [600, 373] on img at bounding box center [578, 280] width 198 height 198
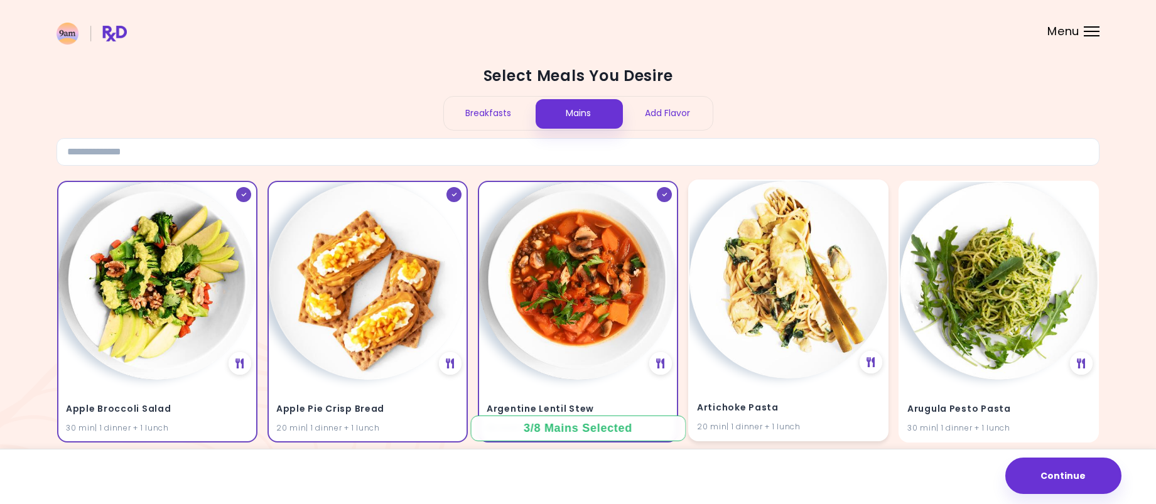
click at [752, 345] on img at bounding box center [789, 280] width 198 height 198
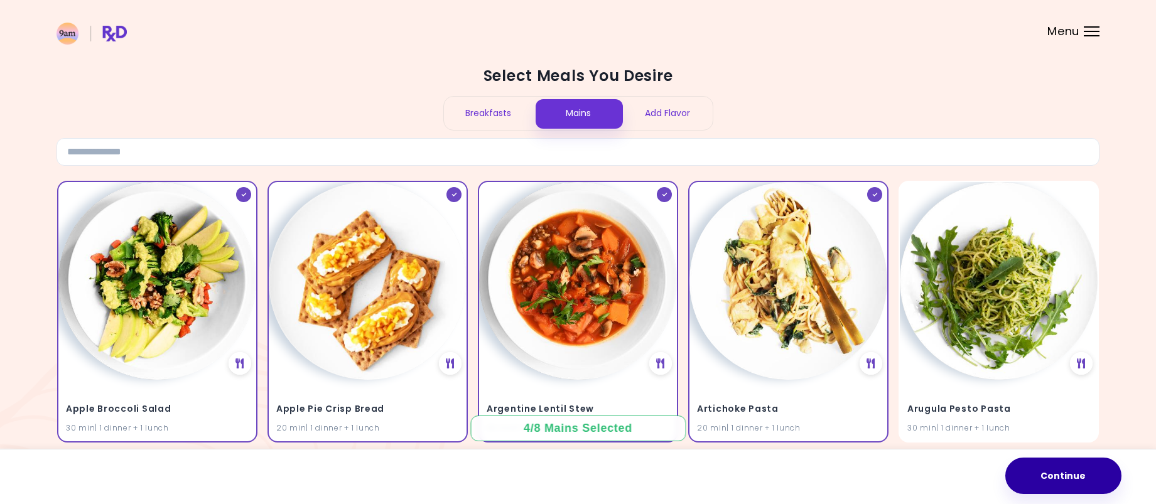
click at [1064, 479] on button "Continue" at bounding box center [1063, 476] width 116 height 36
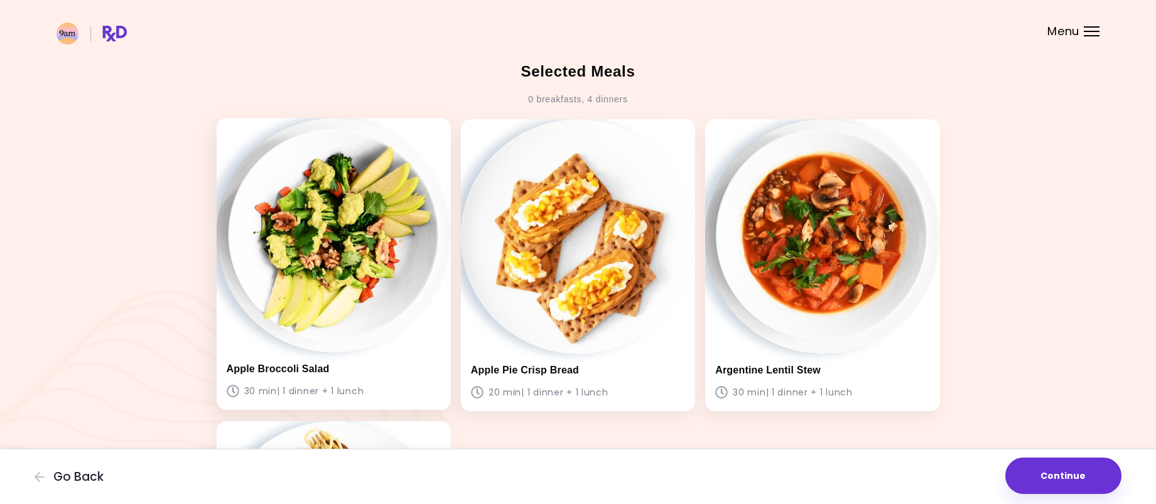
click at [359, 323] on img at bounding box center [334, 235] width 234 height 234
